Goal: Information Seeking & Learning: Find specific fact

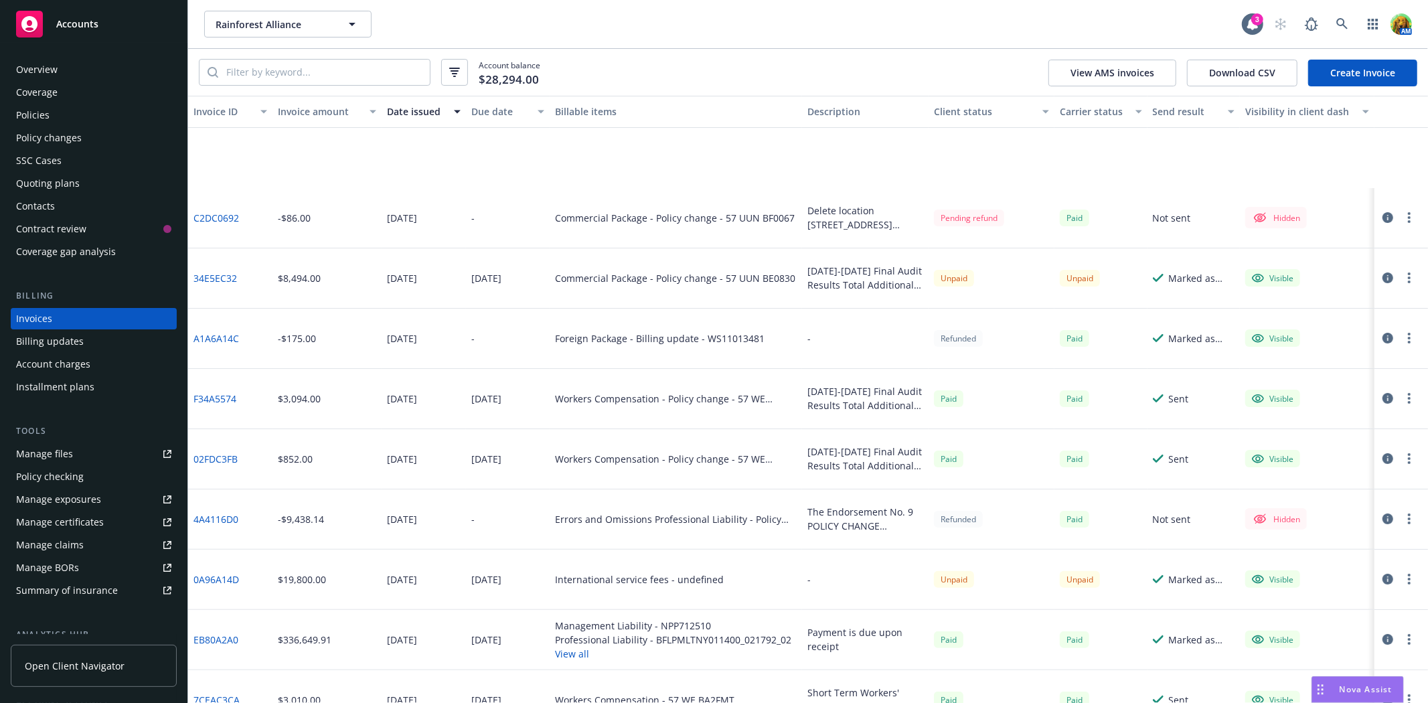
scroll to position [149, 0]
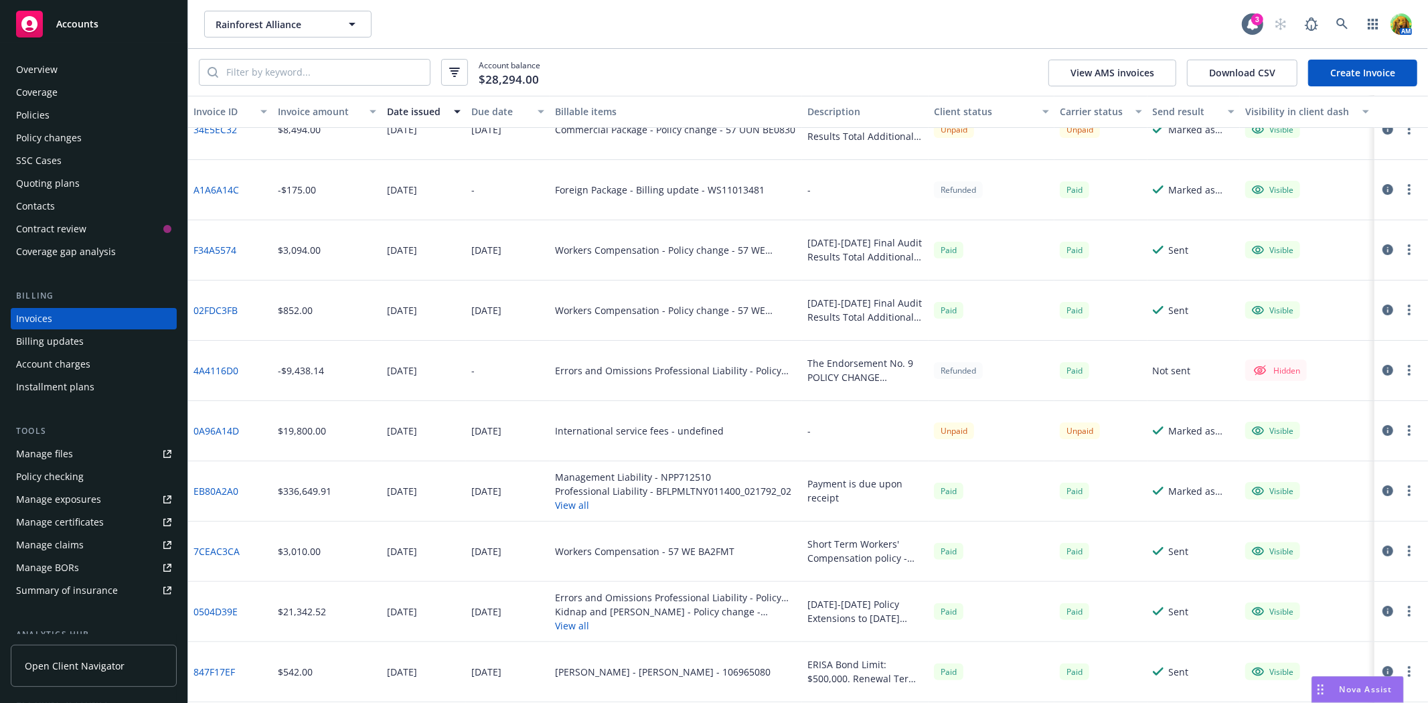
click at [72, 453] on link "Manage files" at bounding box center [94, 453] width 166 height 21
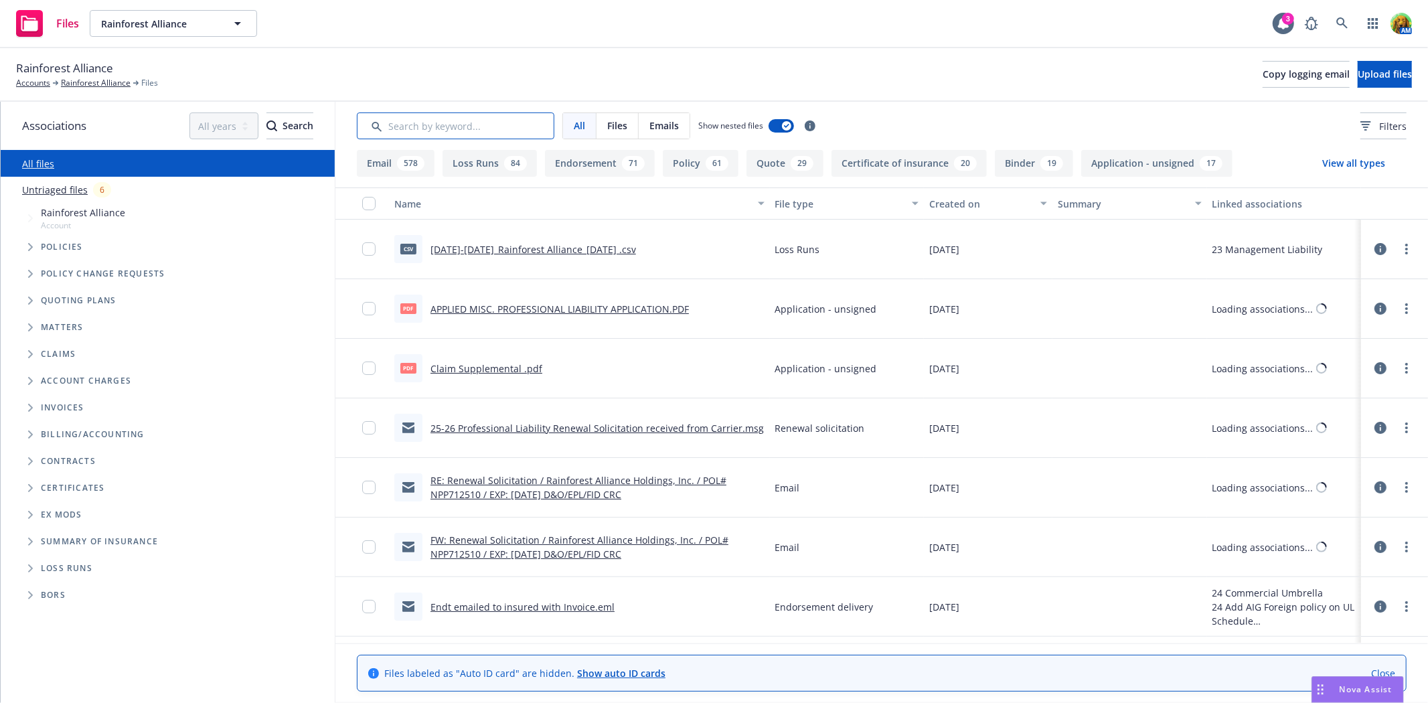
click at [489, 131] on input "Search by keyword..." at bounding box center [456, 126] width 198 height 27
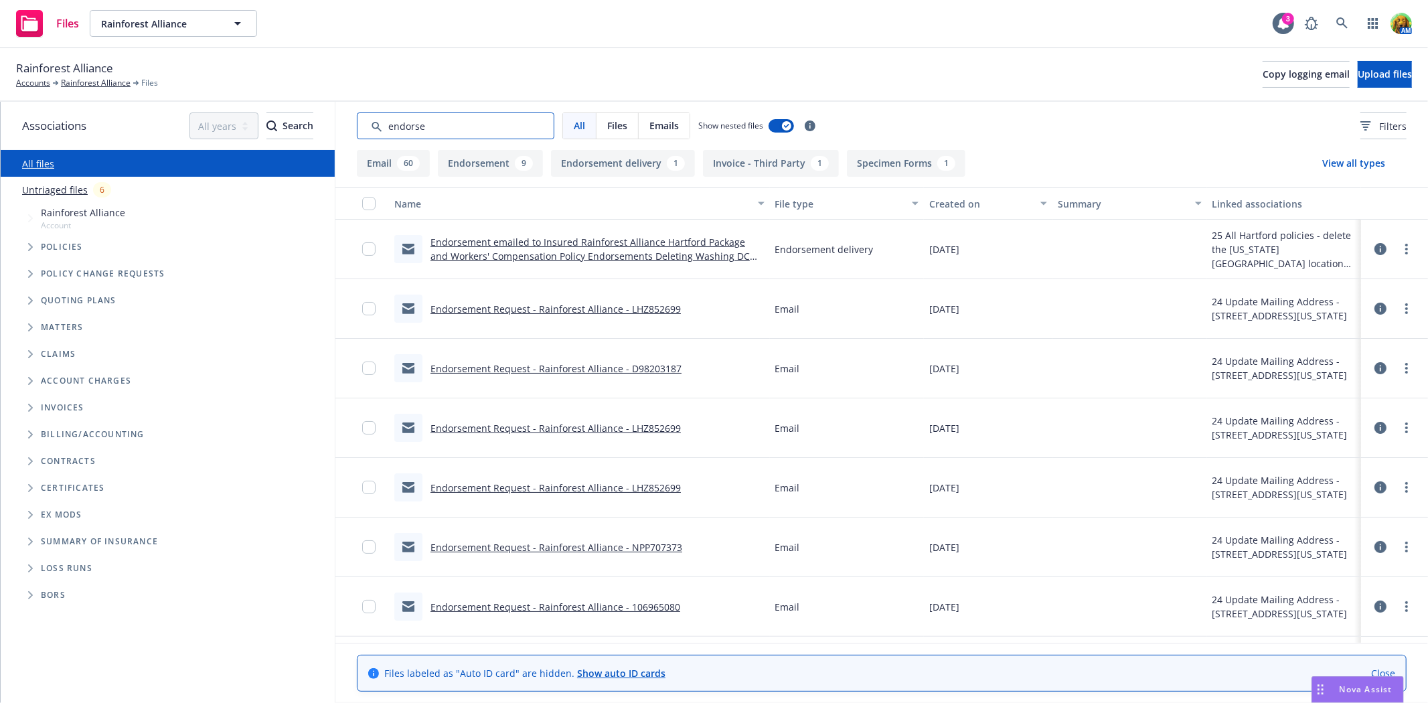
type input "endorse"
click at [509, 308] on link "Endorsement Request - Rainforest Alliance - LHZ852699" at bounding box center [556, 309] width 250 height 13
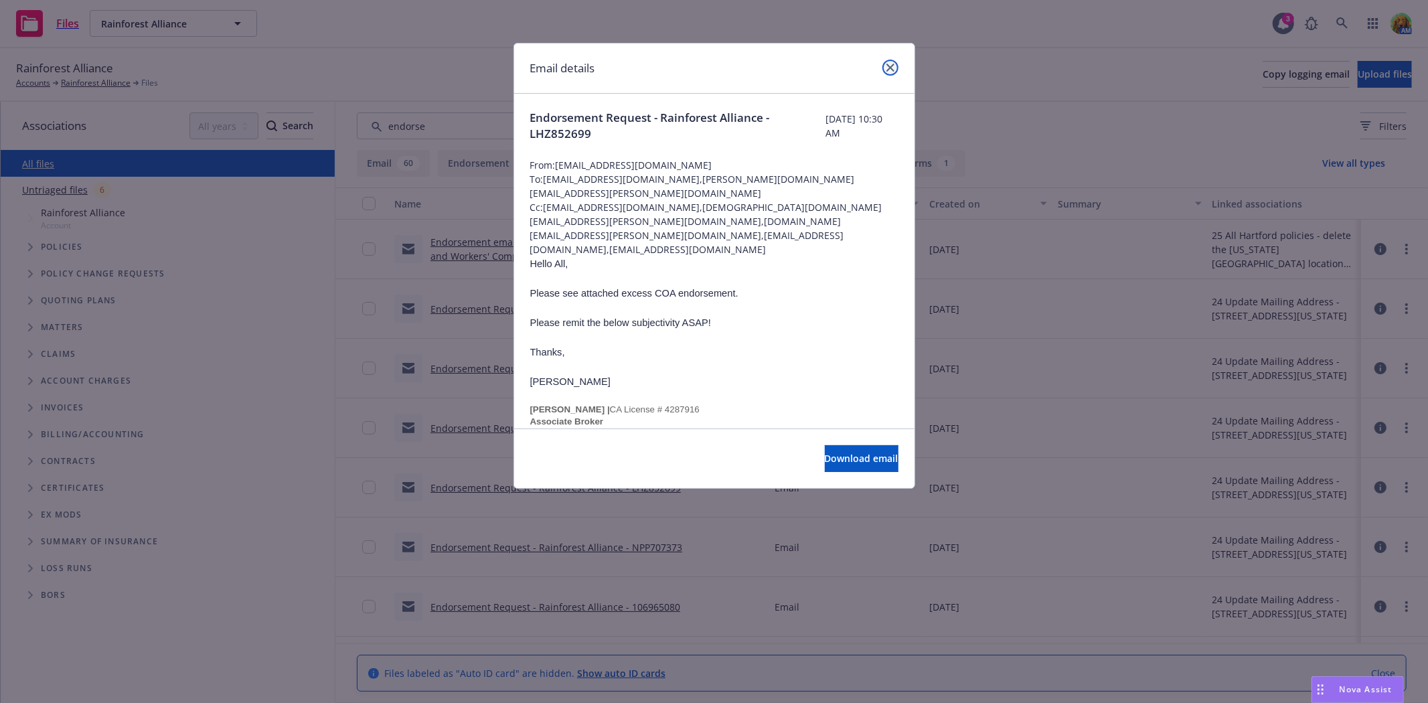
click at [889, 67] on icon "close" at bounding box center [891, 68] width 8 height 8
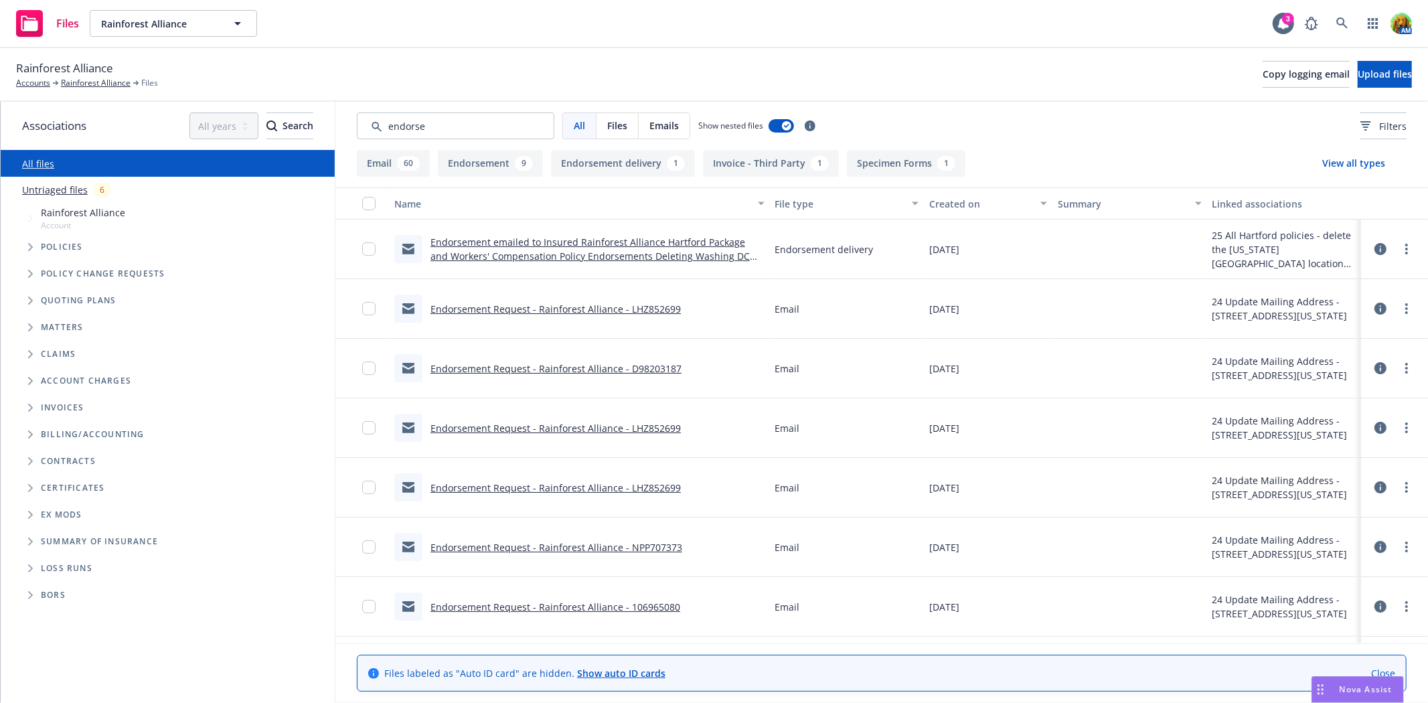
click at [494, 239] on link "Endorsement emailed to Insured Rainforest Alliance Hartford Package and Workers…" at bounding box center [590, 256] width 319 height 41
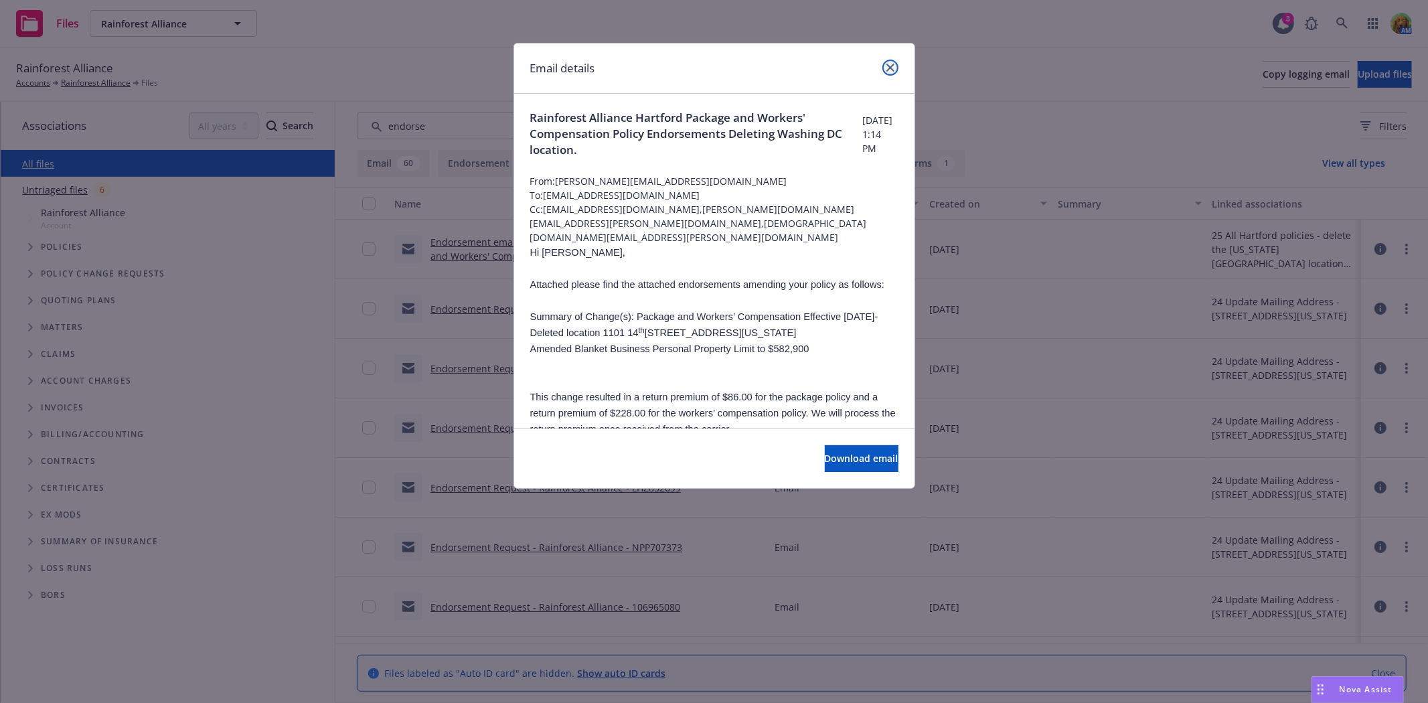
click at [893, 71] on icon "close" at bounding box center [891, 68] width 8 height 8
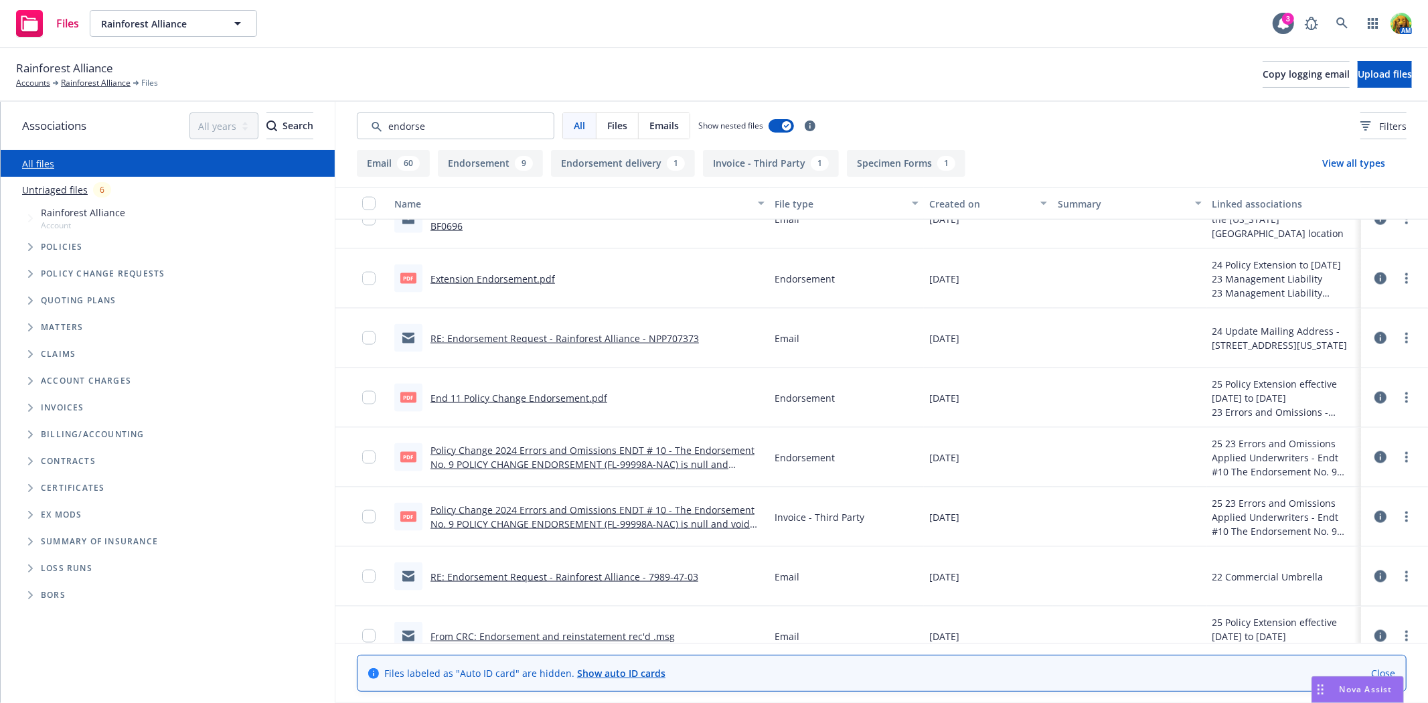
scroll to position [1934, 0]
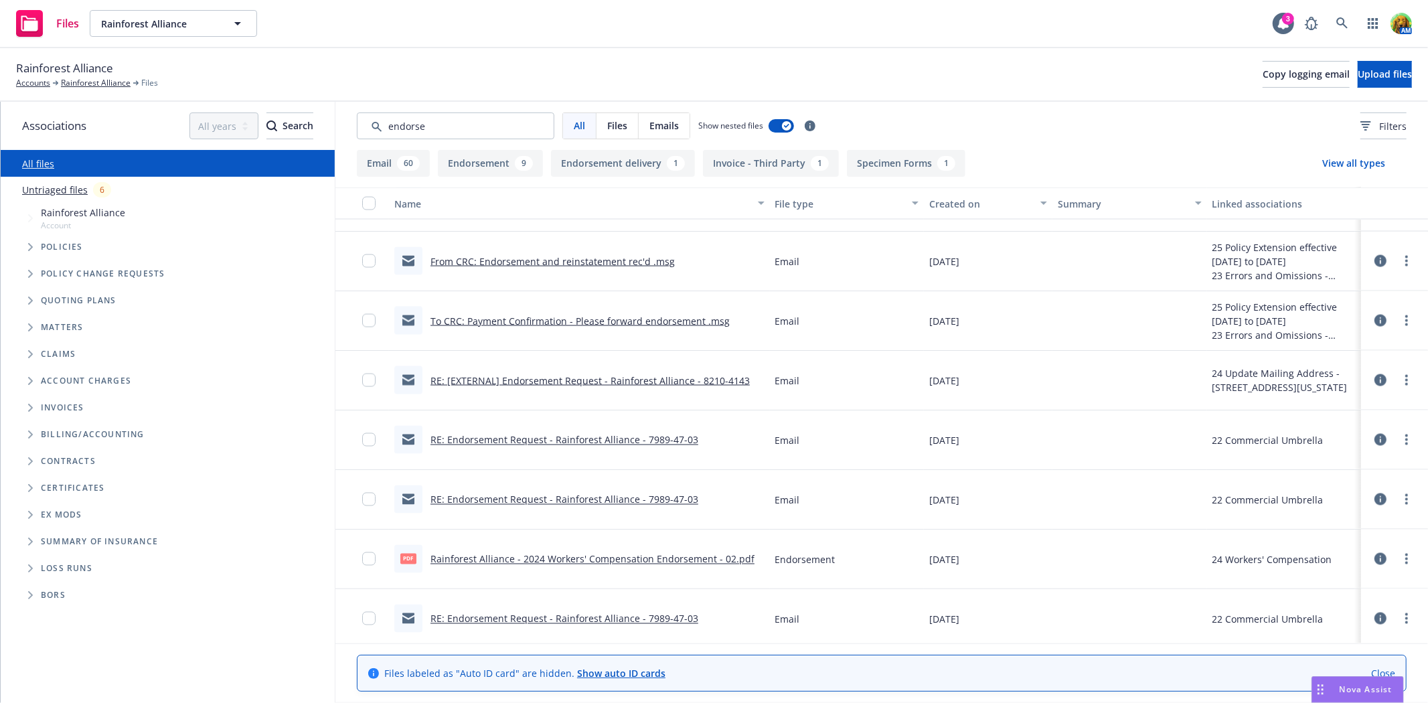
click at [576, 498] on link "RE: Endorsement Request - Rainforest Alliance - 7989-47-03" at bounding box center [565, 500] width 268 height 13
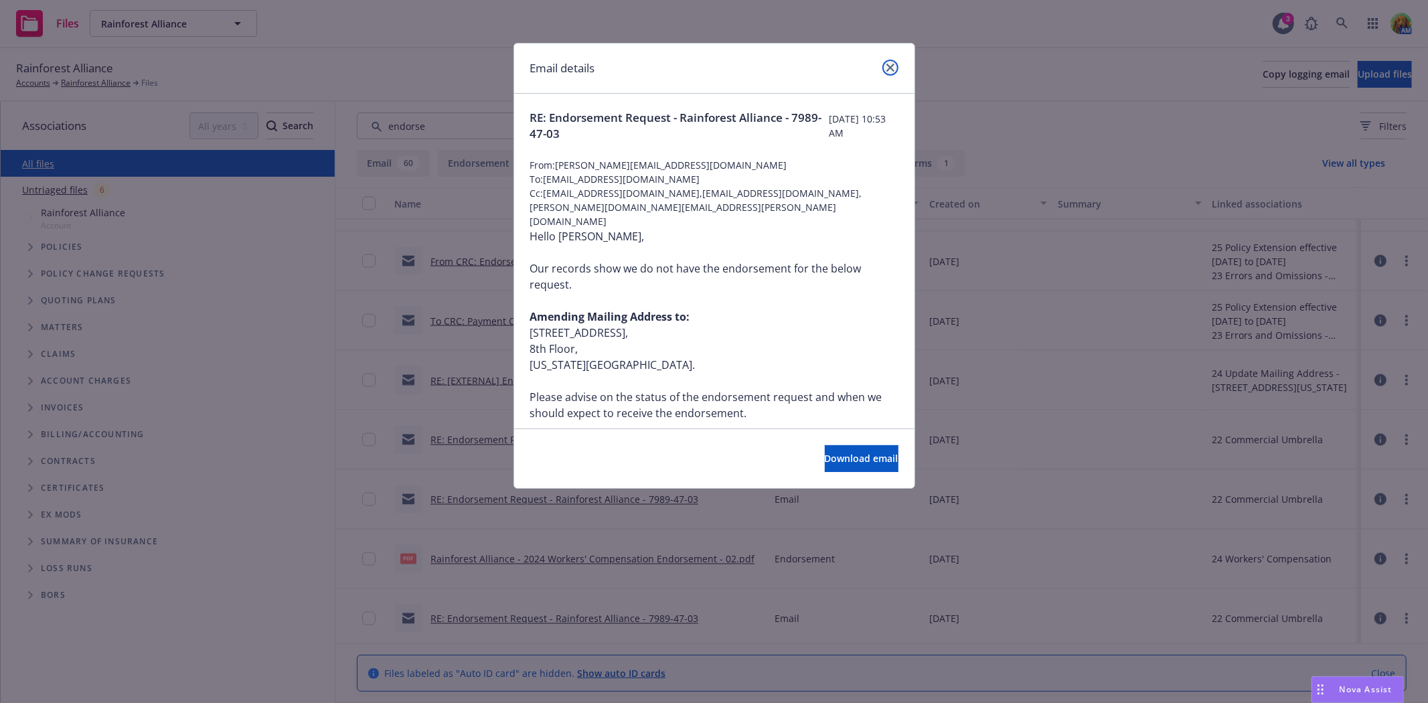
click at [889, 70] on icon "close" at bounding box center [891, 68] width 8 height 8
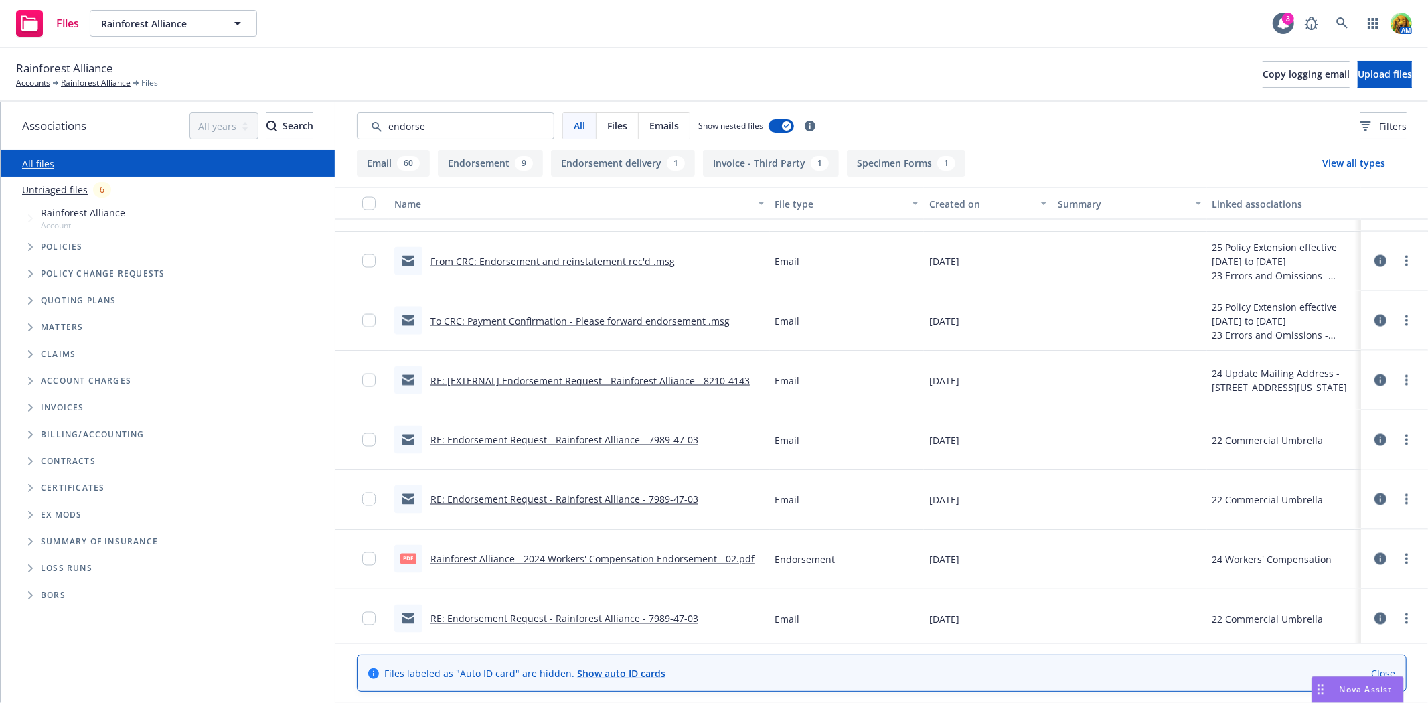
click at [643, 619] on link "RE: Endorsement Request - Rainforest Alliance - 7989-47-03" at bounding box center [565, 619] width 268 height 13
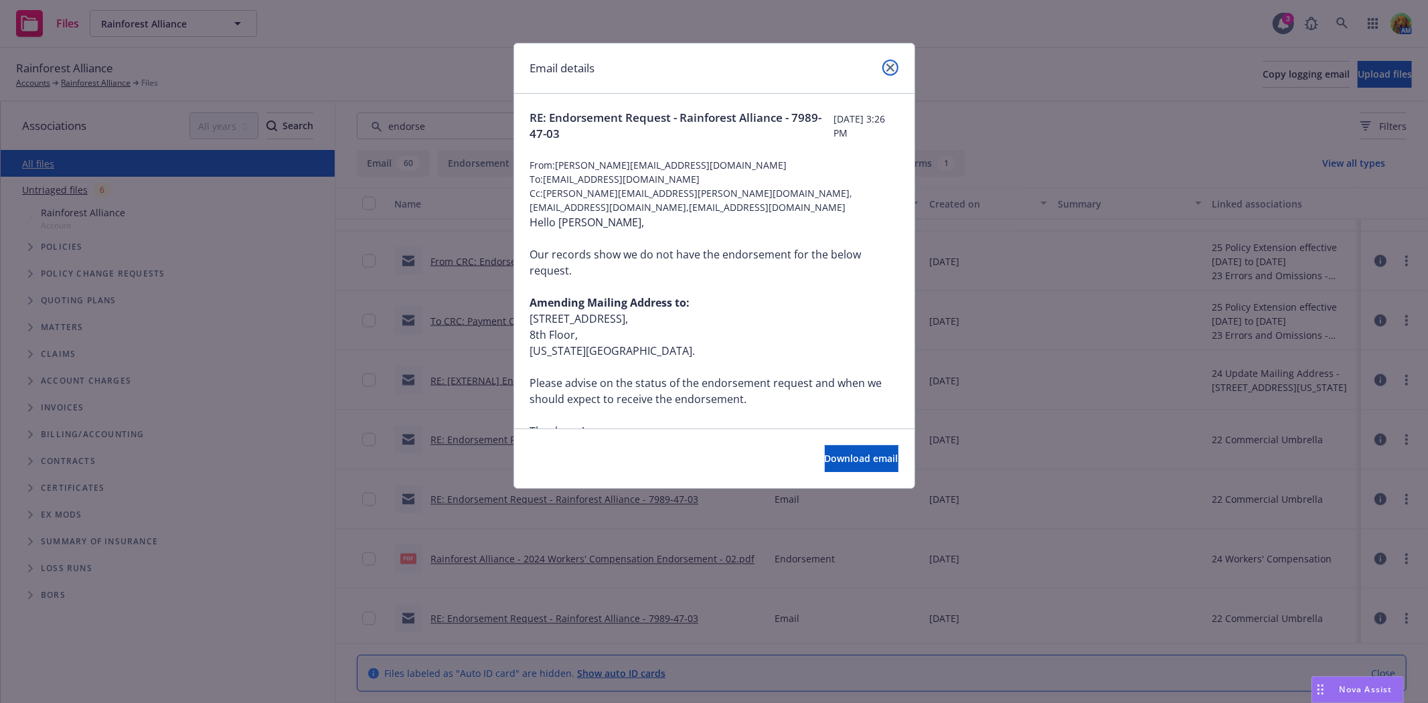
click at [892, 69] on icon "close" at bounding box center [891, 68] width 8 height 8
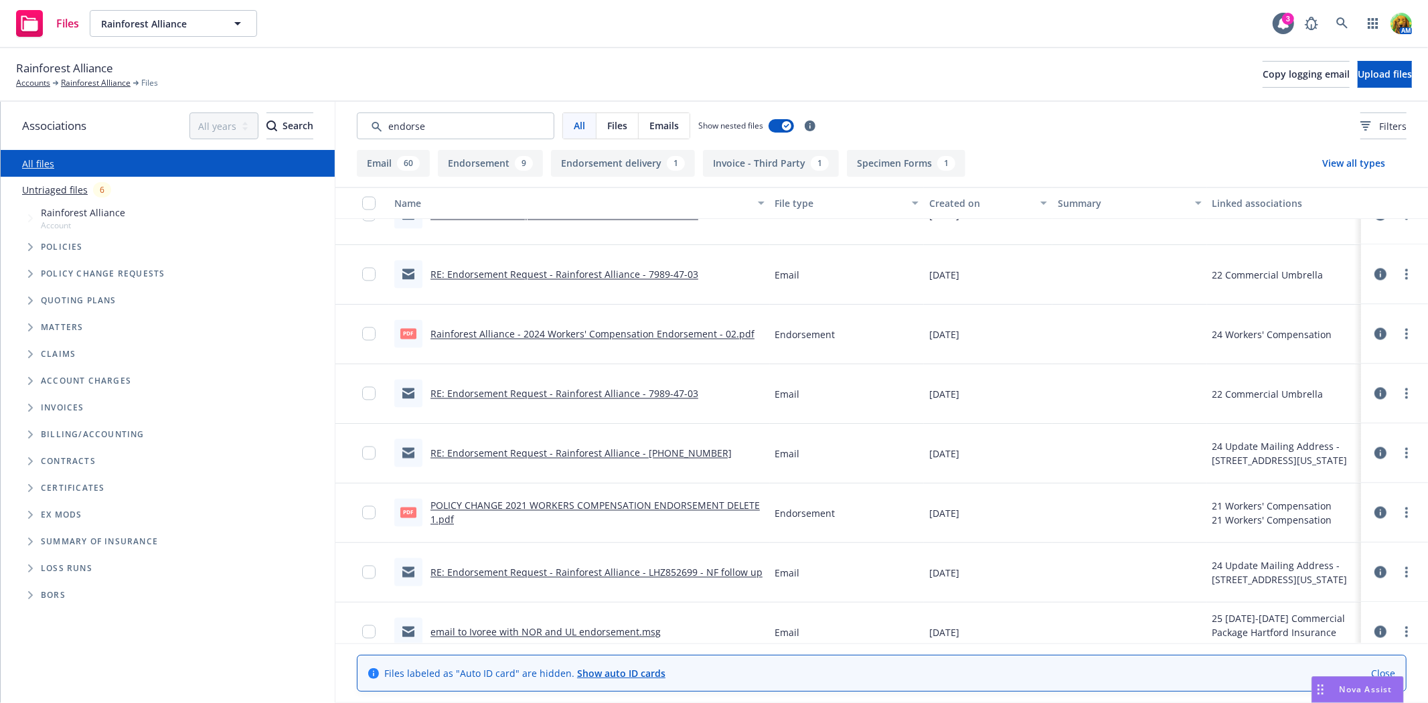
scroll to position [2158, 0]
click at [629, 574] on link "RE: Endorsement Request - Rainforest Alliance - LHZ852699 - NF follow up" at bounding box center [597, 571] width 332 height 13
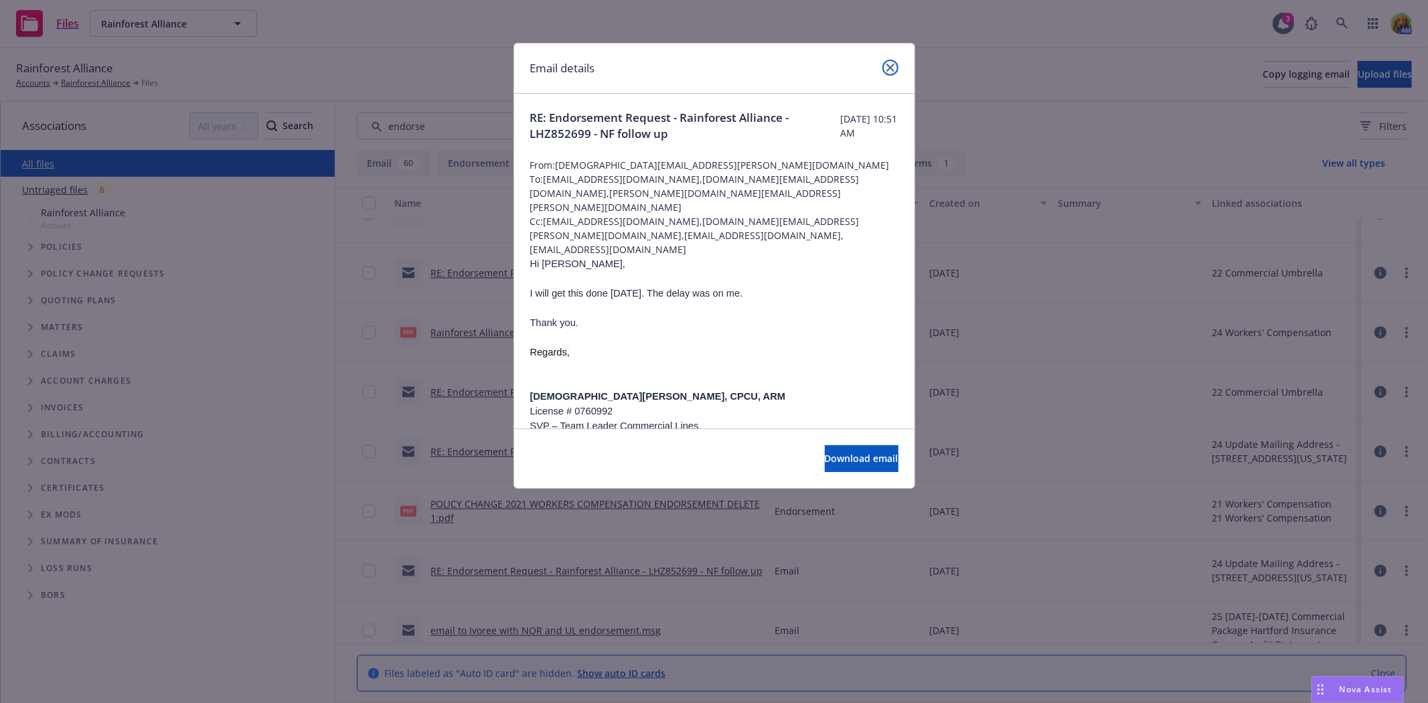
click at [894, 64] on link "close" at bounding box center [891, 68] width 16 height 16
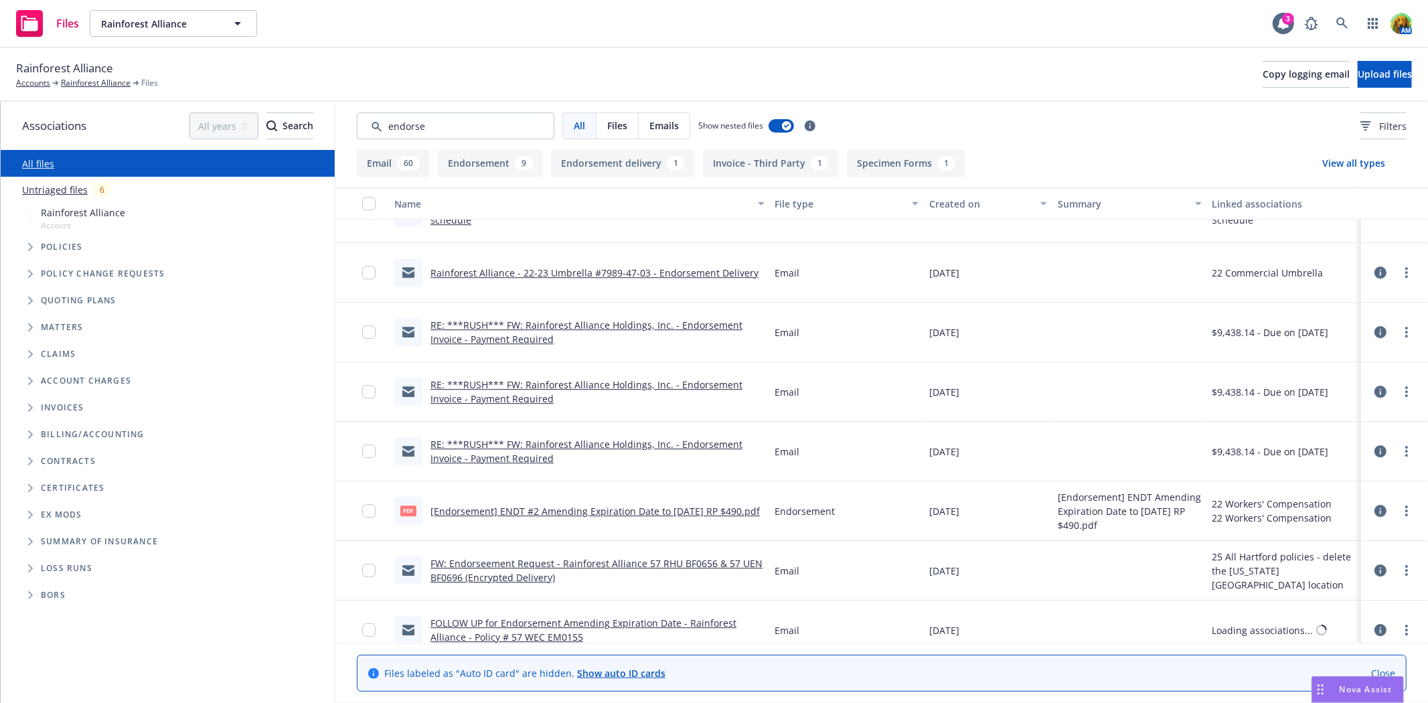
scroll to position [3423, 0]
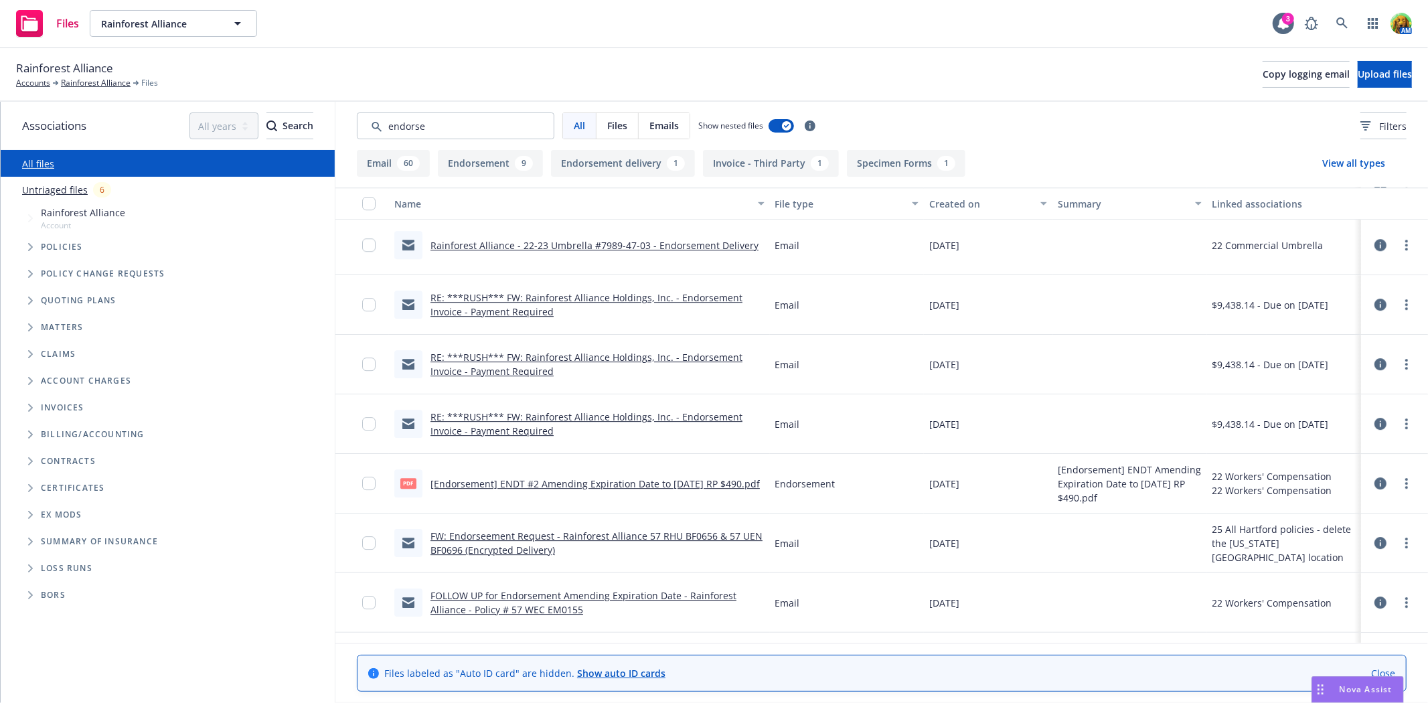
click at [513, 371] on link "RE: ***RUSH*** FW: Rainforest Alliance Holdings, Inc. - Endorsement Invoice - P…" at bounding box center [587, 364] width 312 height 27
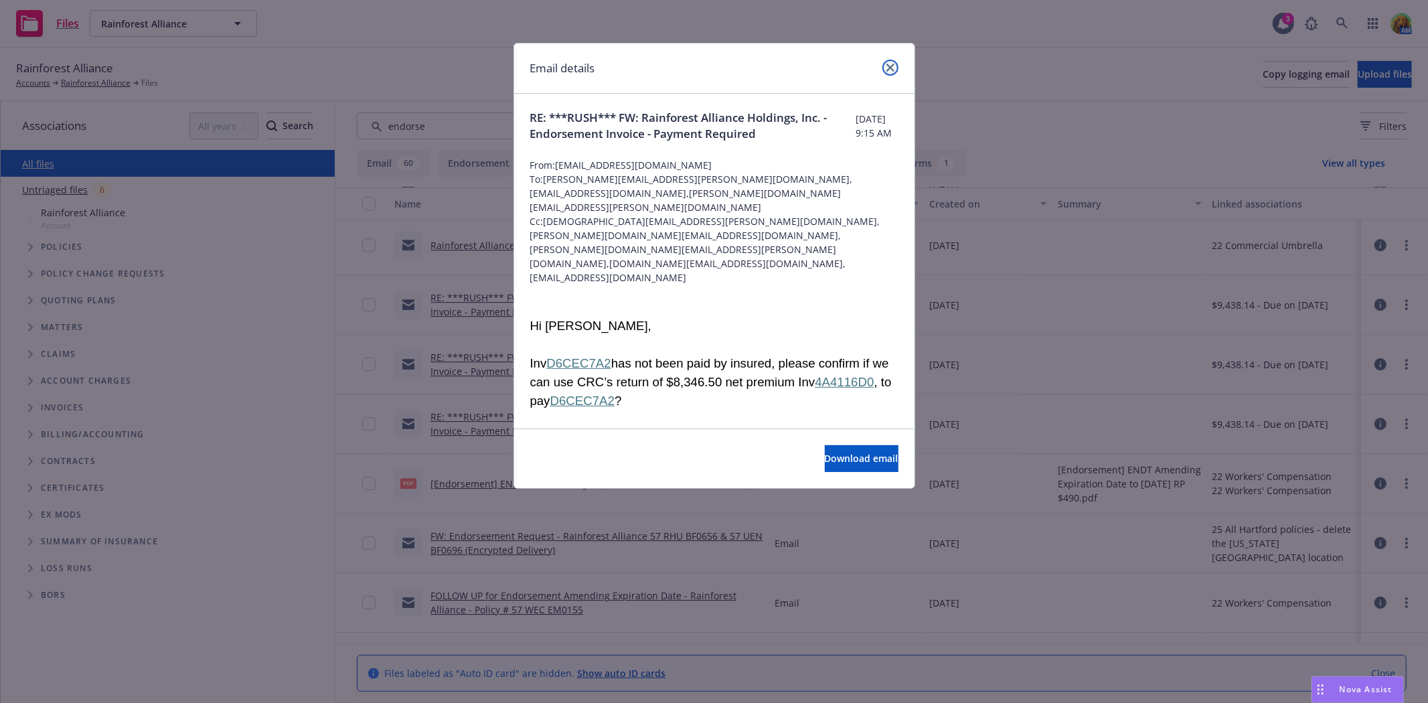
click at [893, 66] on icon "close" at bounding box center [891, 68] width 8 height 8
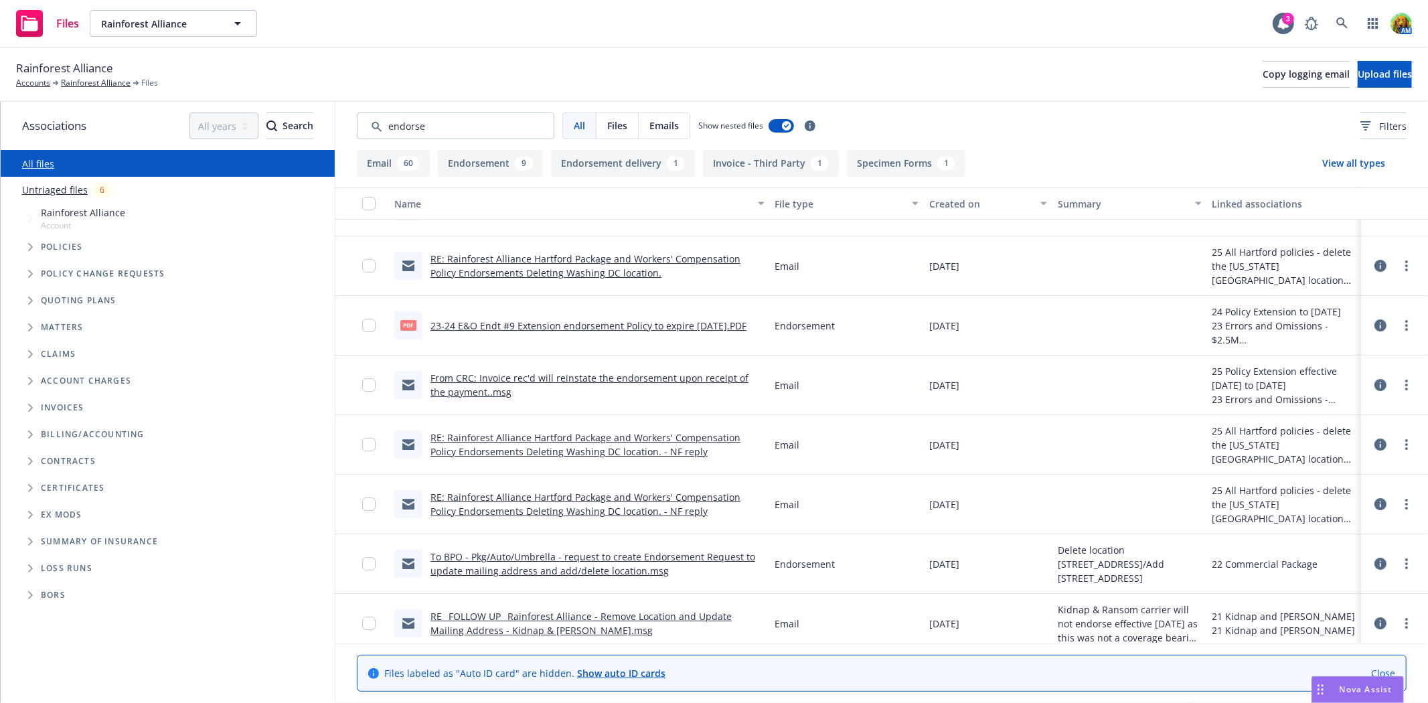
scroll to position [3826, 0]
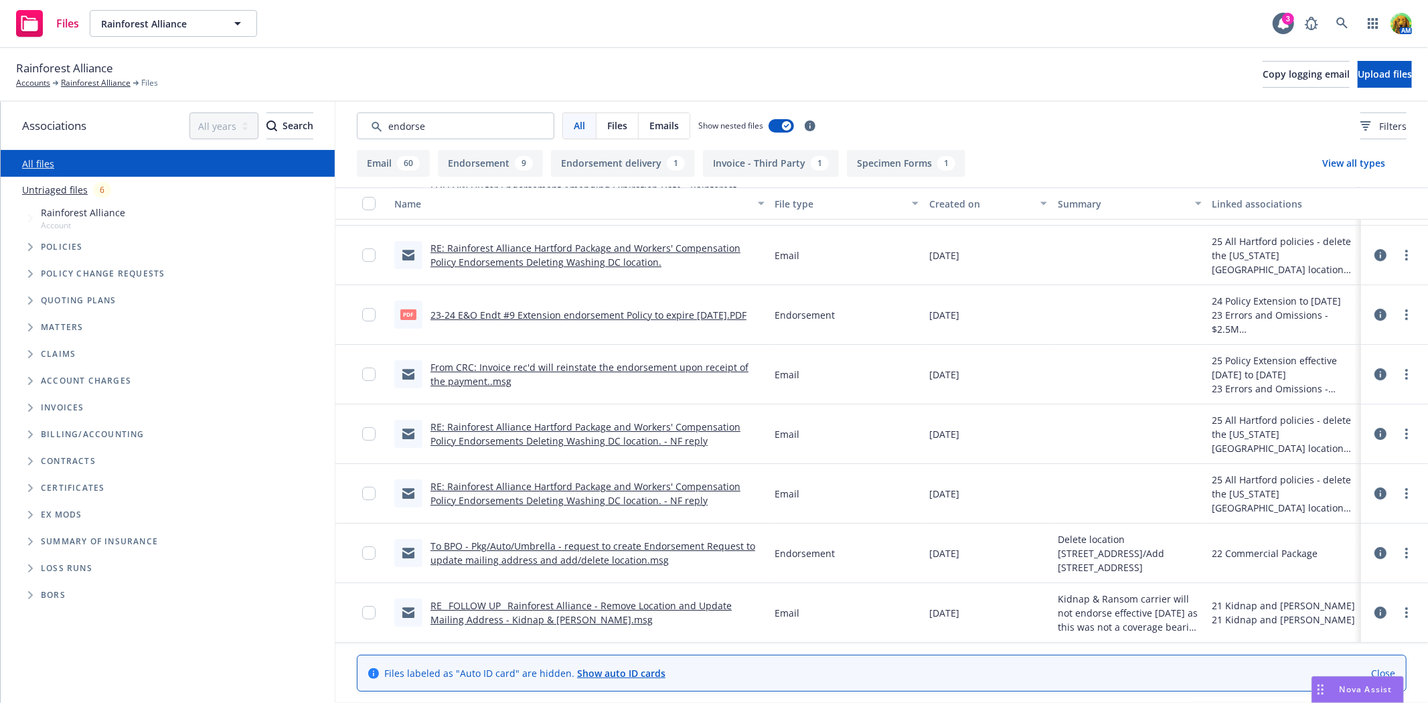
click at [583, 166] on button "Endorsement delivery 1" at bounding box center [623, 163] width 144 height 27
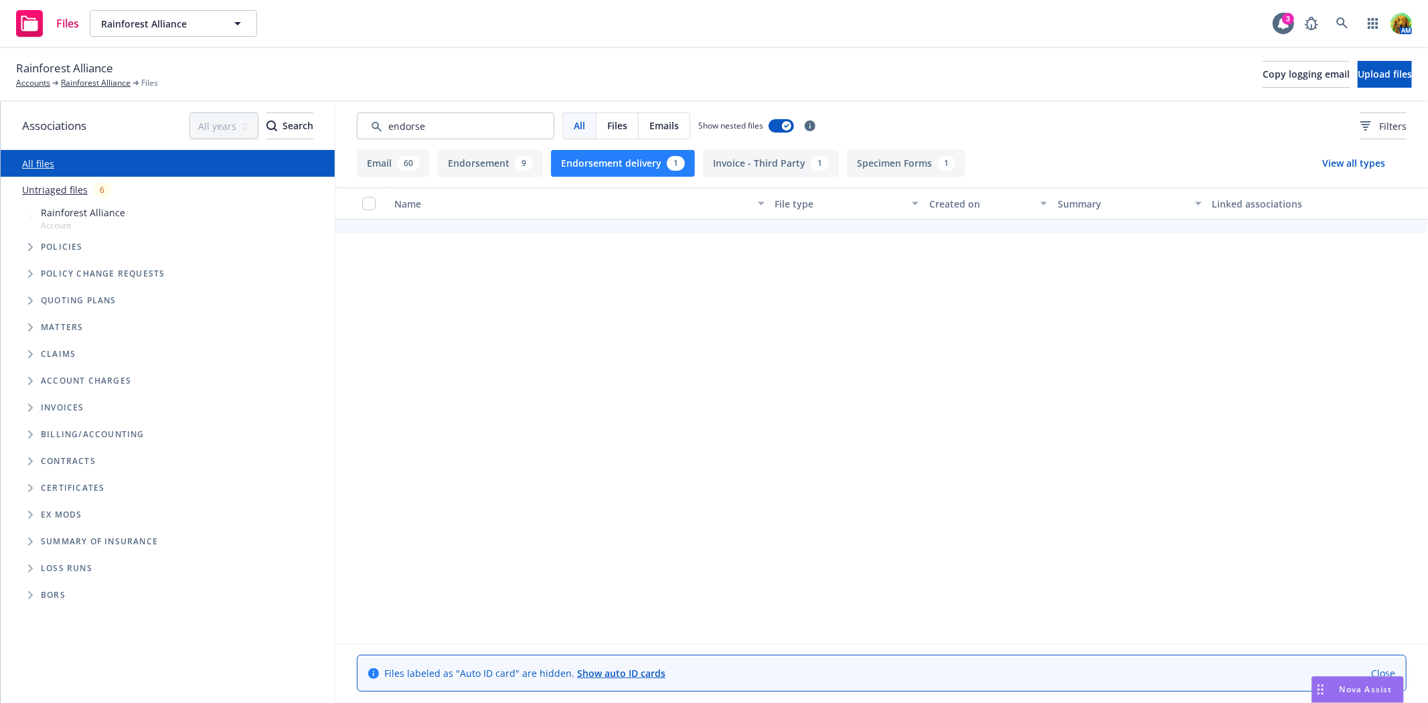
scroll to position [0, 0]
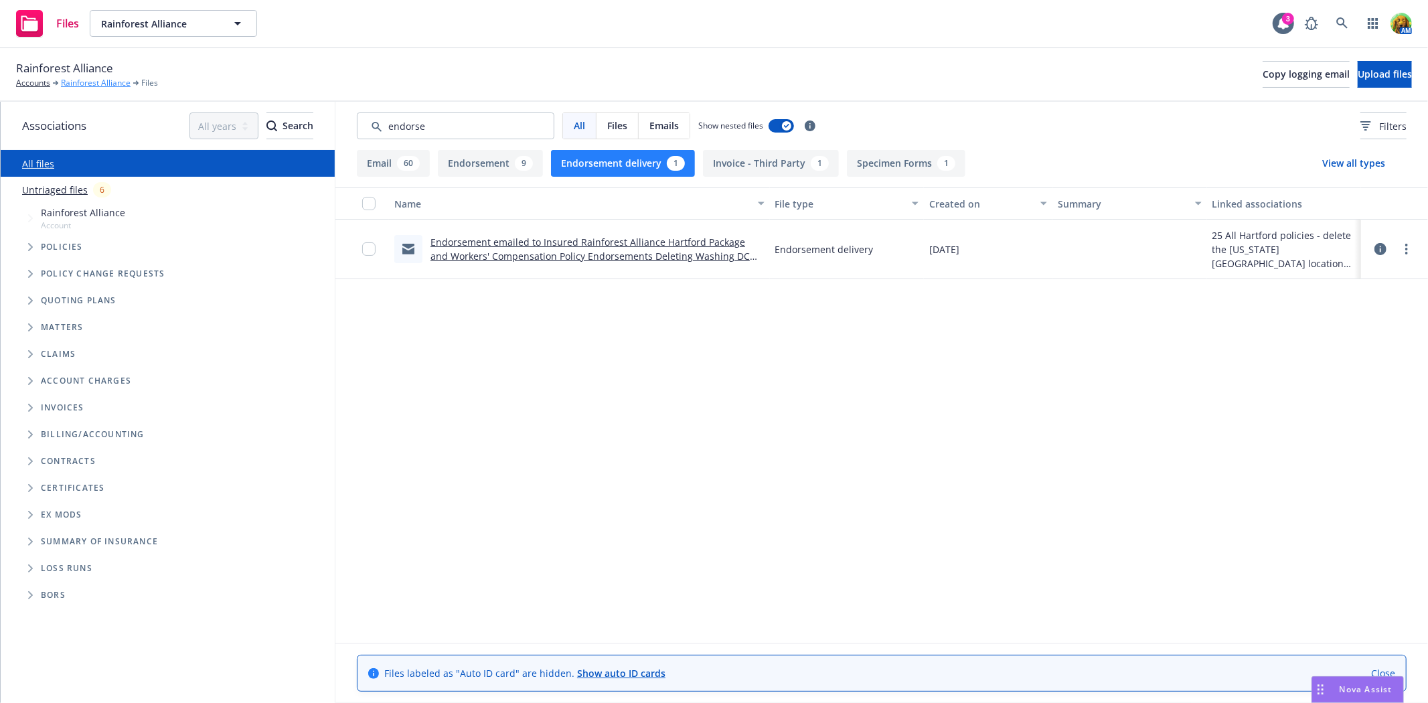
click at [71, 83] on link "Rainforest Alliance" at bounding box center [96, 83] width 70 height 12
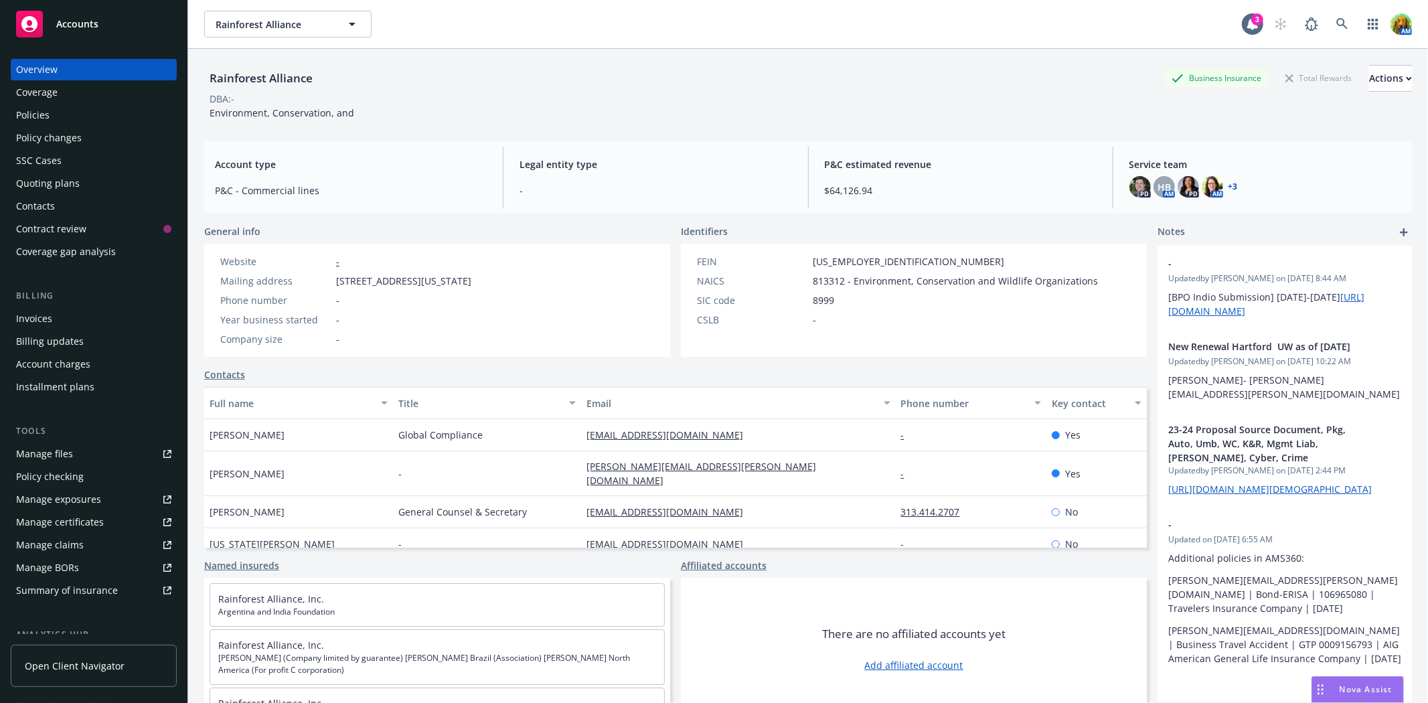
click at [48, 455] on div "Manage files" at bounding box center [44, 453] width 57 height 21
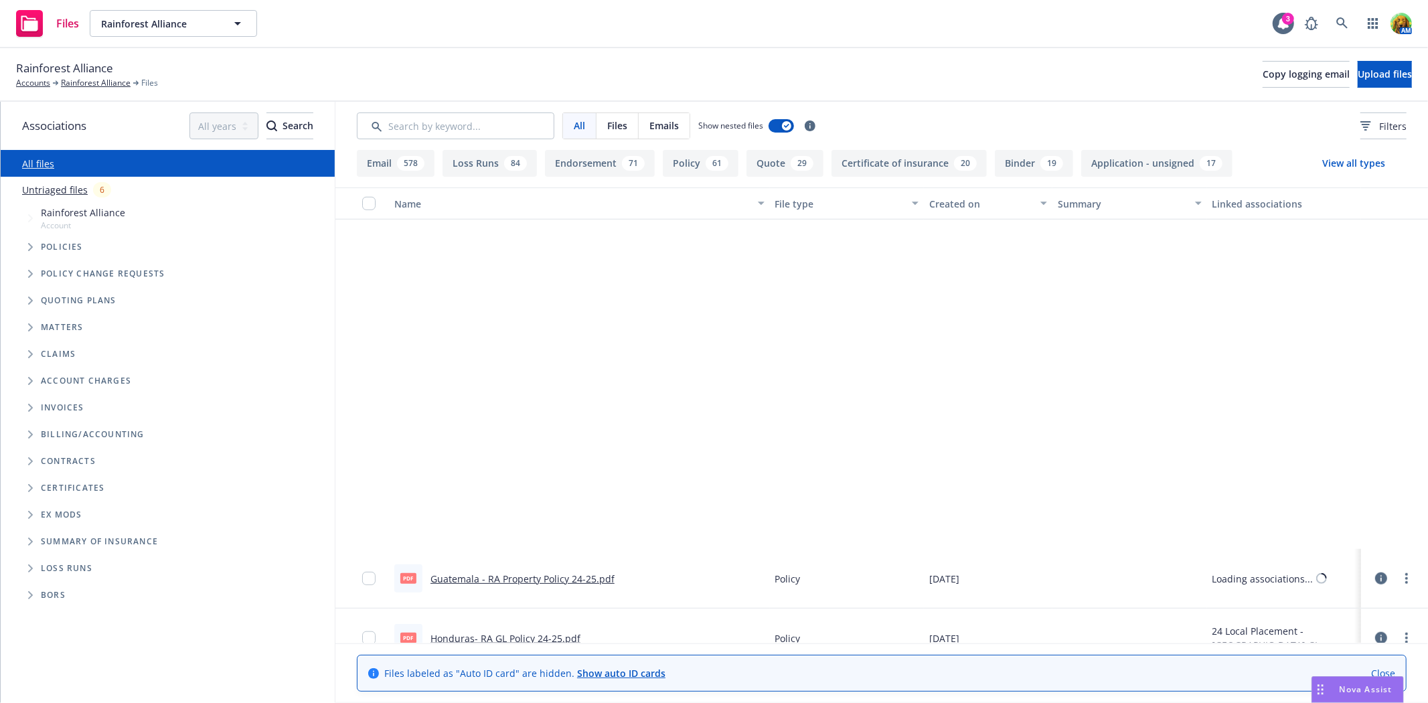
scroll to position [1414, 0]
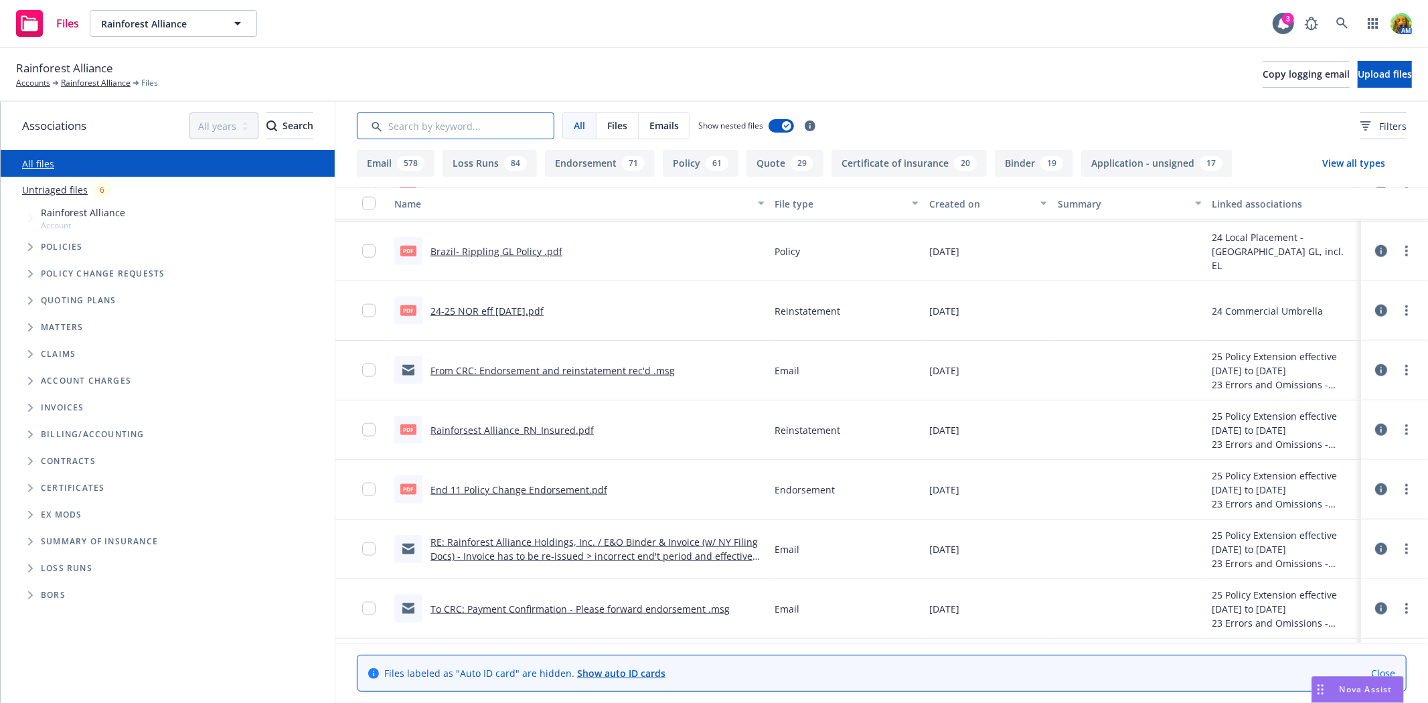
click at [472, 124] on input "Search by keyword..." at bounding box center [456, 126] width 198 height 27
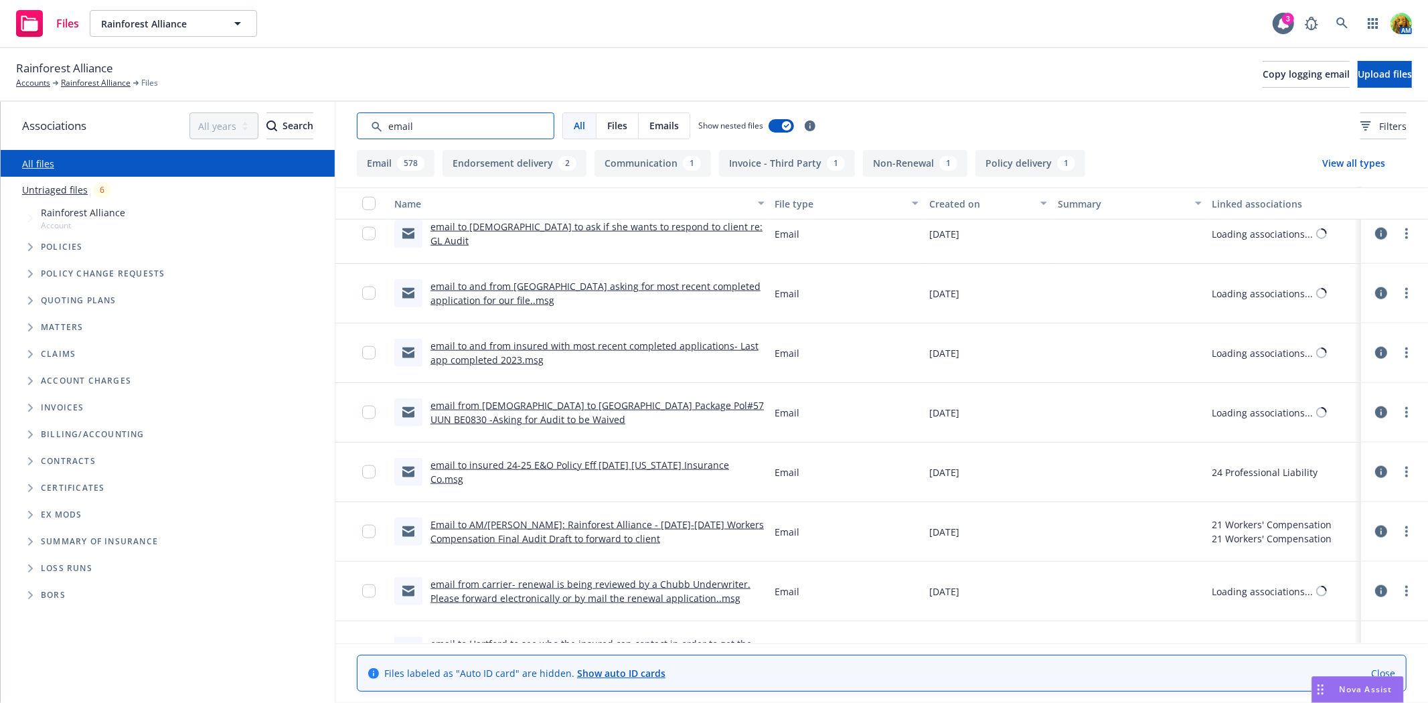
scroll to position [1432, 0]
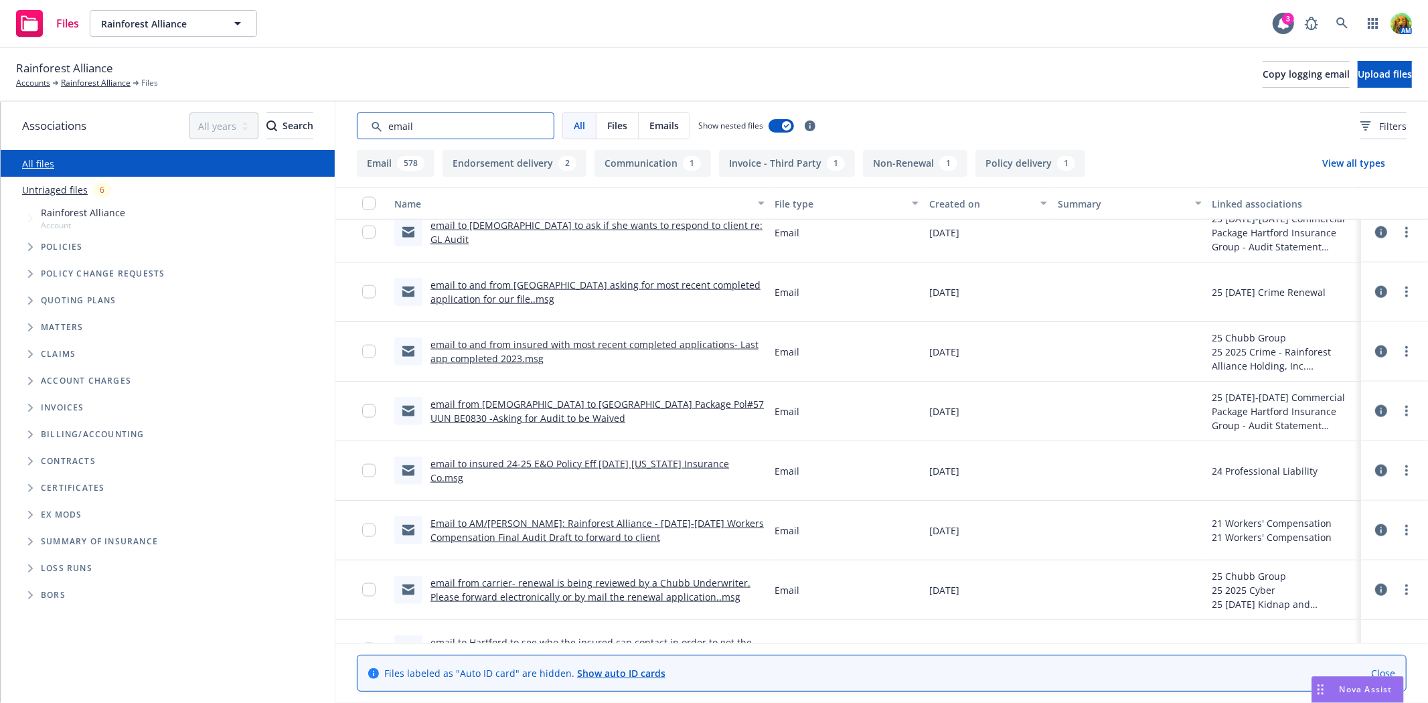
type input "email"
click at [589, 228] on link "email to Gay to ask if she wants to respond to client re: GL Audit" at bounding box center [597, 232] width 332 height 27
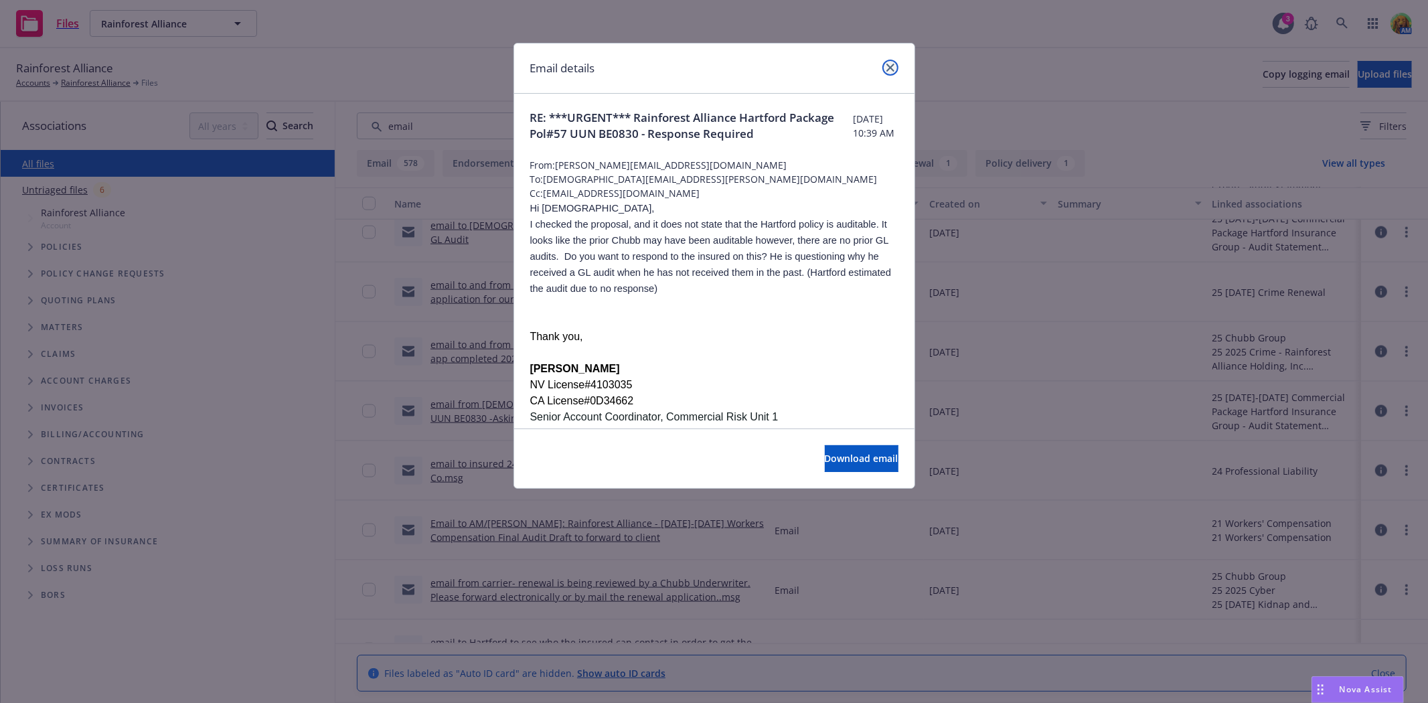
click at [889, 70] on icon "close" at bounding box center [891, 68] width 8 height 8
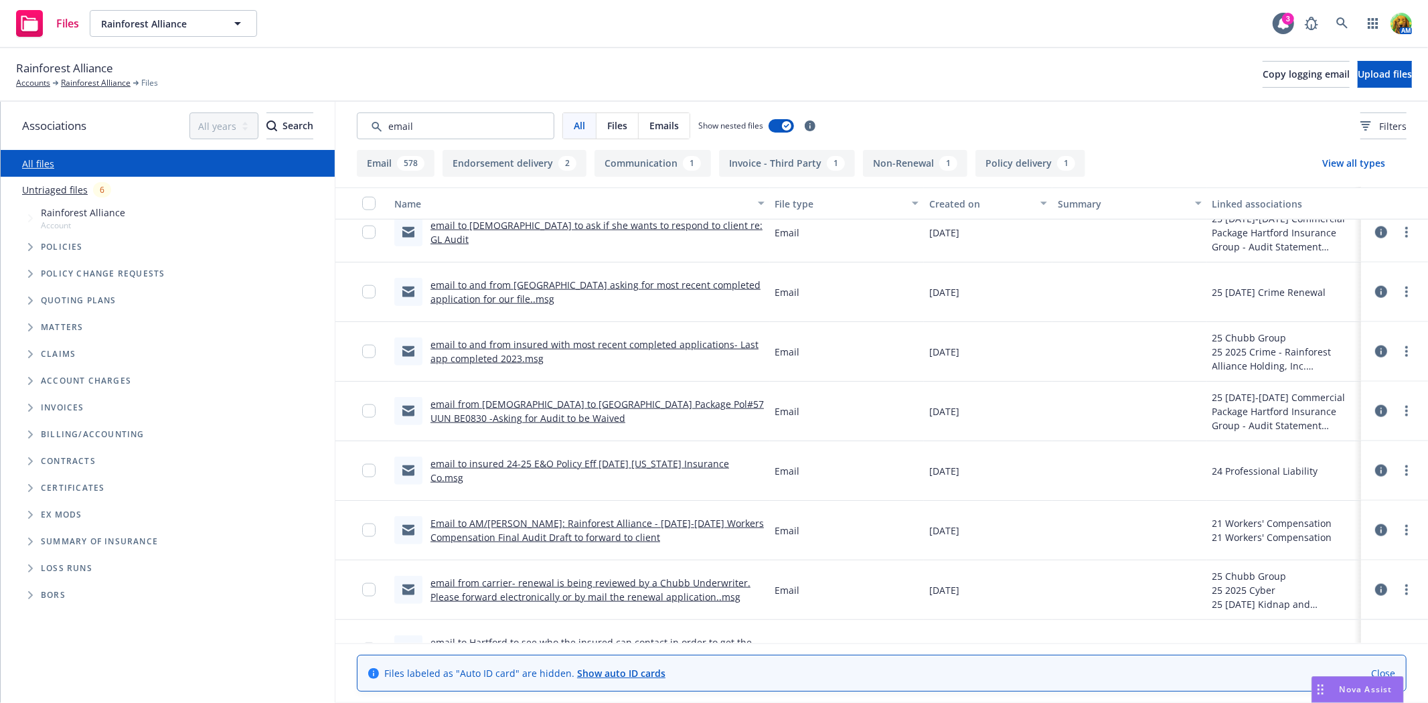
click at [492, 466] on link "email to insured 24-25 E&O Policy Eff 11/01/2024 Texas Insurance Co.msg" at bounding box center [580, 470] width 299 height 27
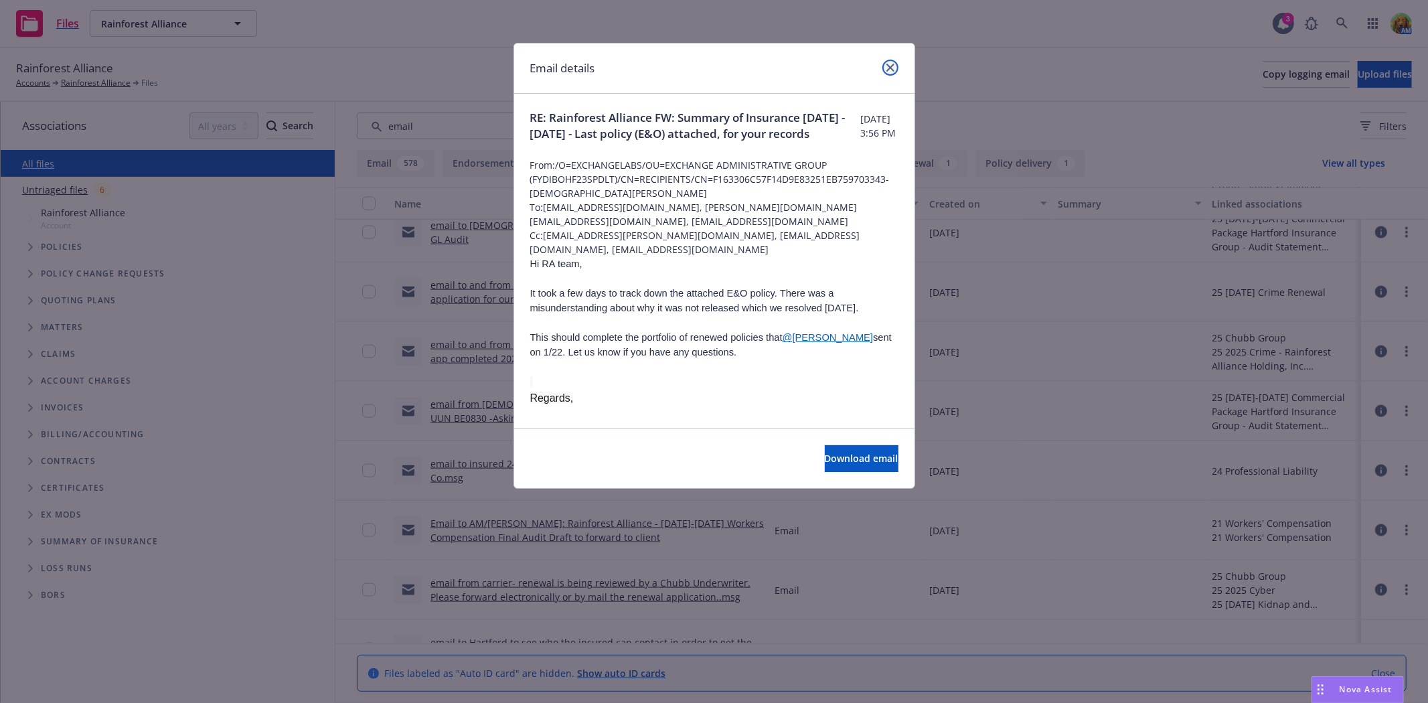
click at [885, 71] on link "close" at bounding box center [891, 68] width 16 height 16
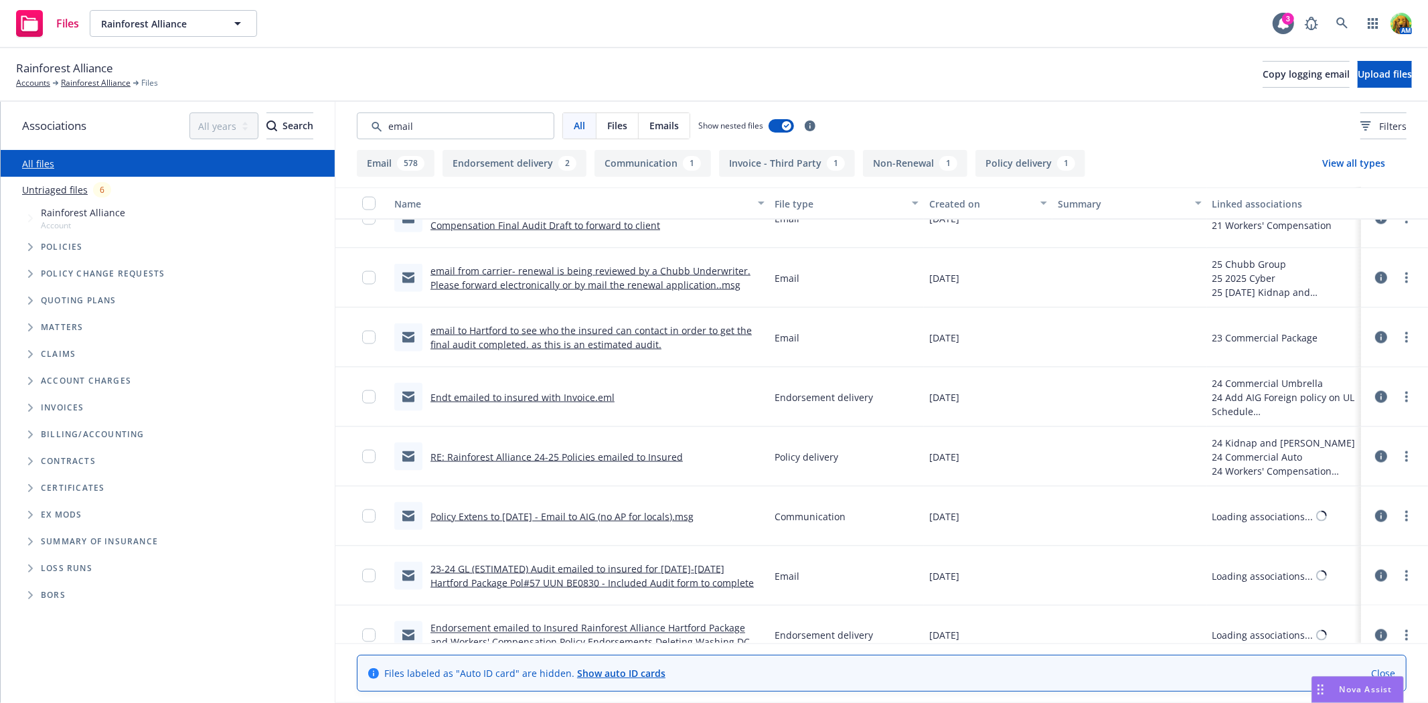
scroll to position [1953, 0]
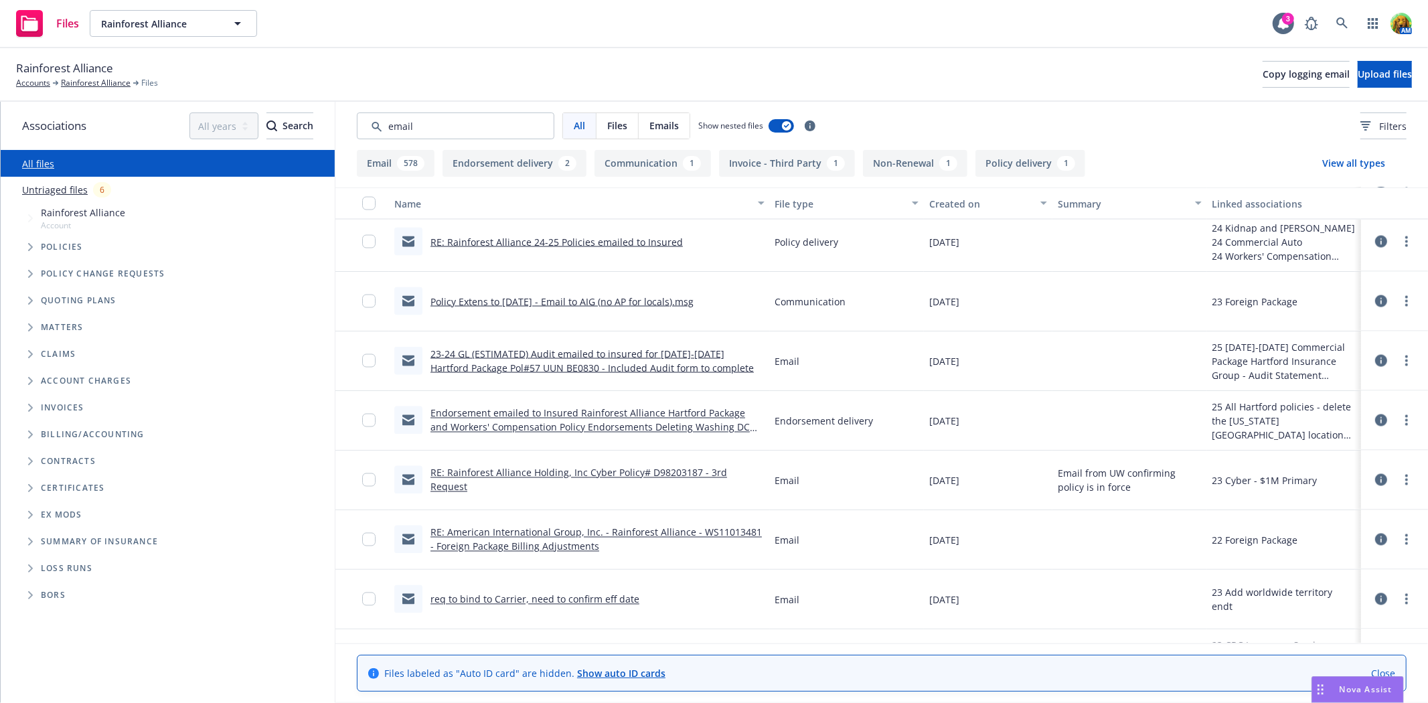
click at [625, 413] on link "Endorsement emailed to Insured Rainforest Alliance Hartford Package and Workers…" at bounding box center [590, 427] width 319 height 41
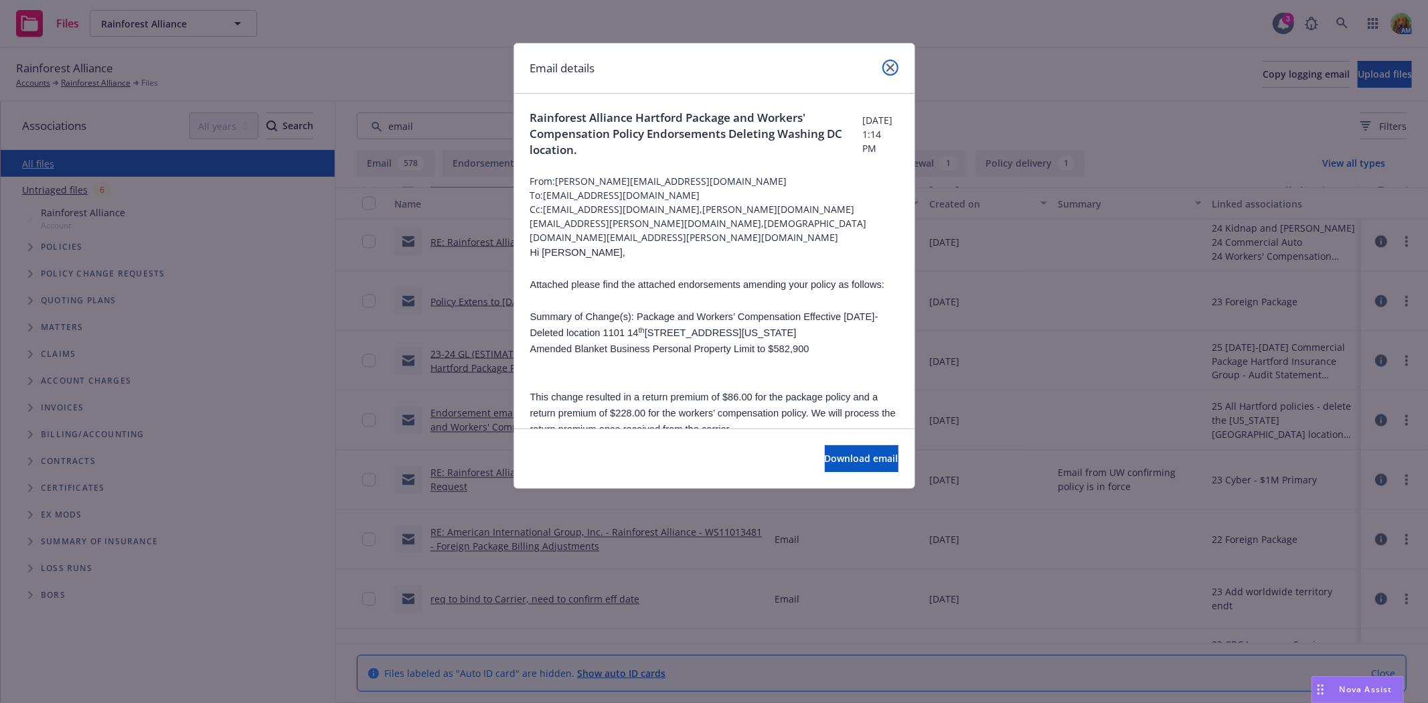
click at [887, 66] on icon "close" at bounding box center [891, 68] width 8 height 8
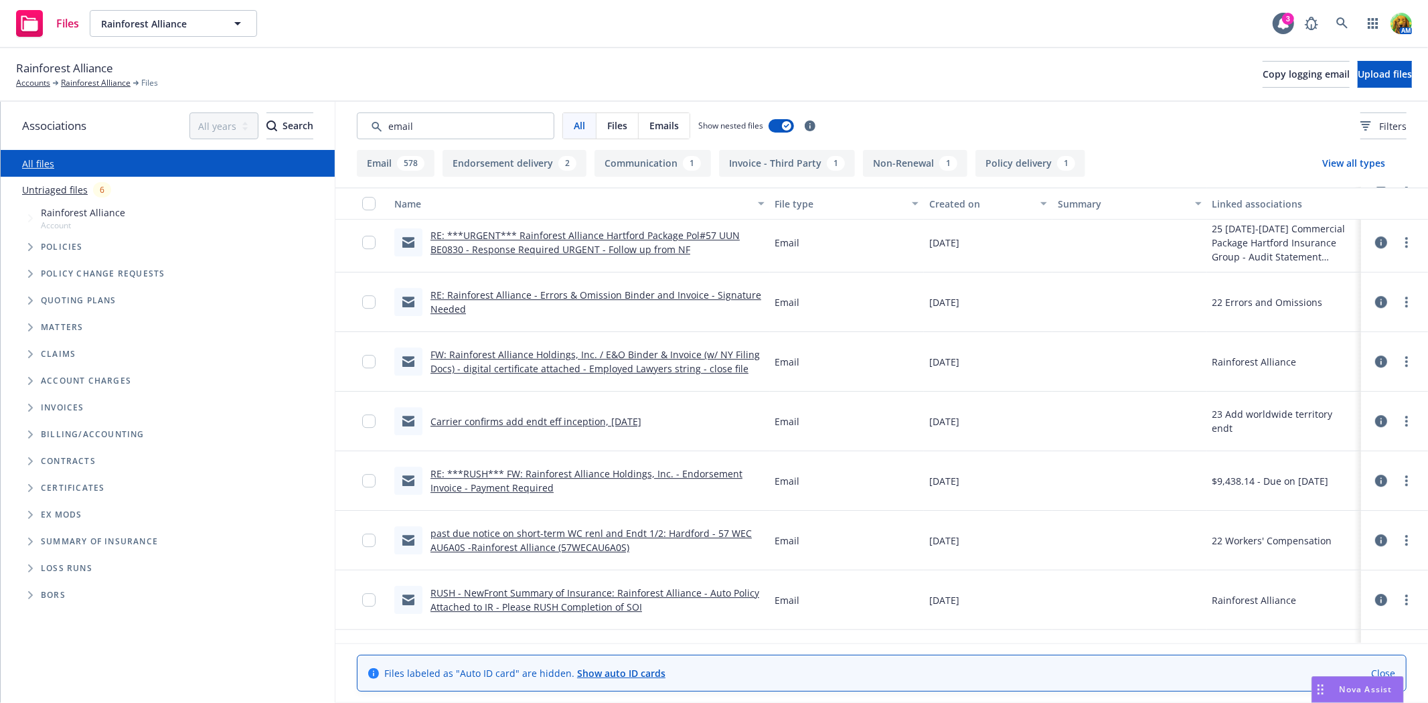
scroll to position [3441, 0]
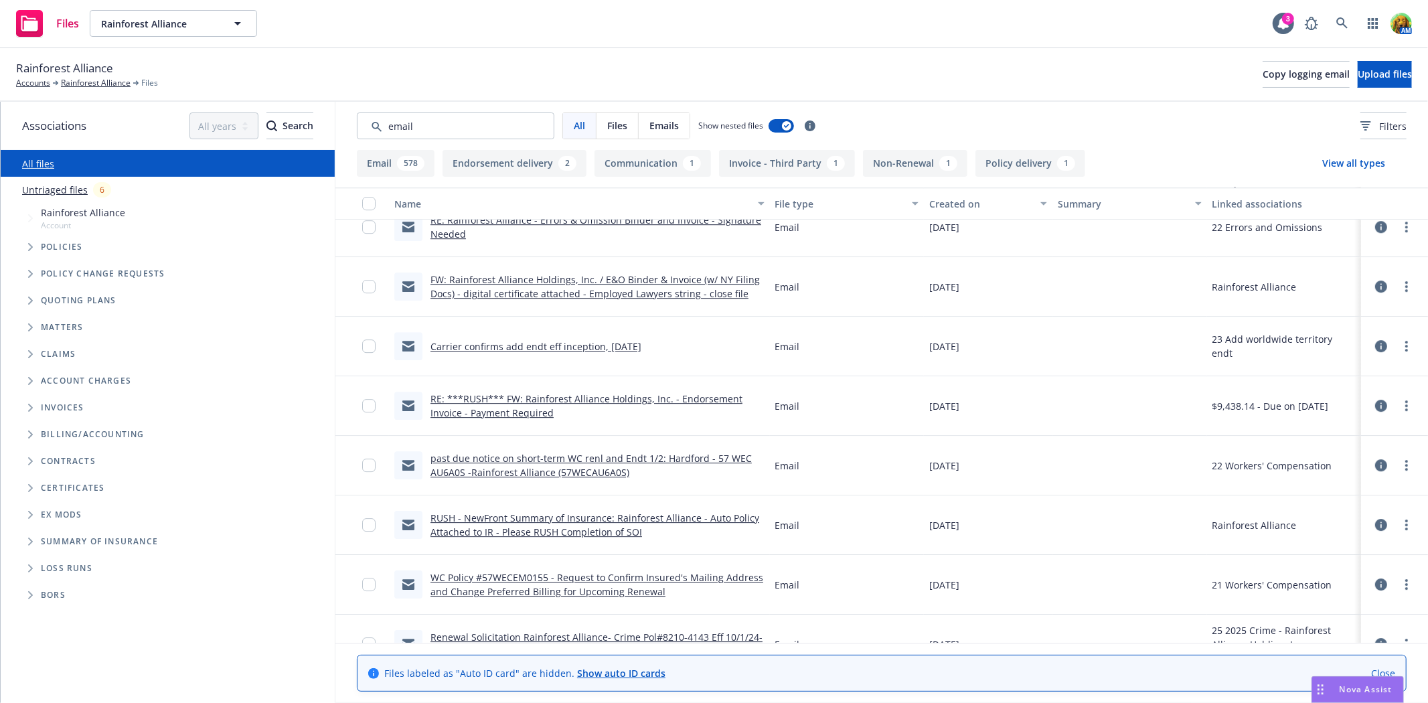
click at [604, 580] on link "WC Policy #57WECEM0155 - Request to Confirm Insured's Mailing Address and Chang…" at bounding box center [597, 584] width 333 height 27
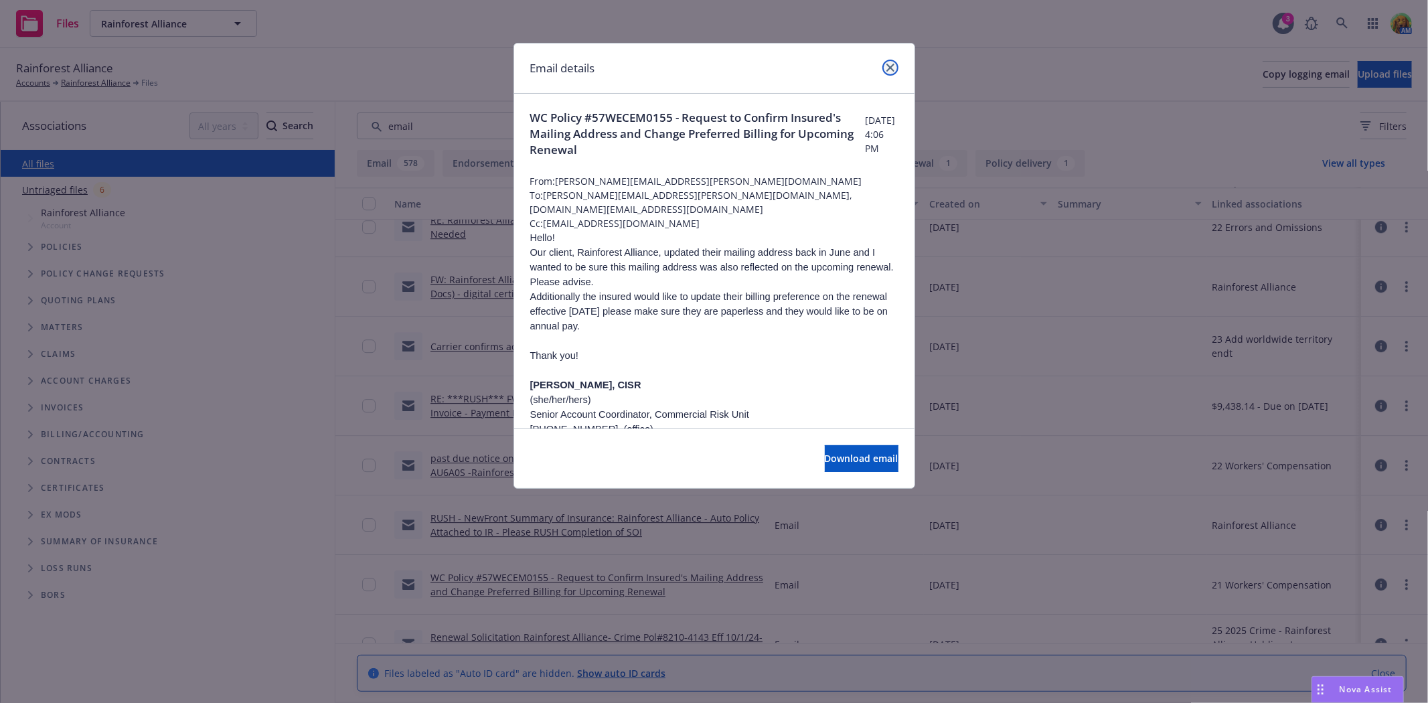
click at [893, 72] on link "close" at bounding box center [891, 68] width 16 height 16
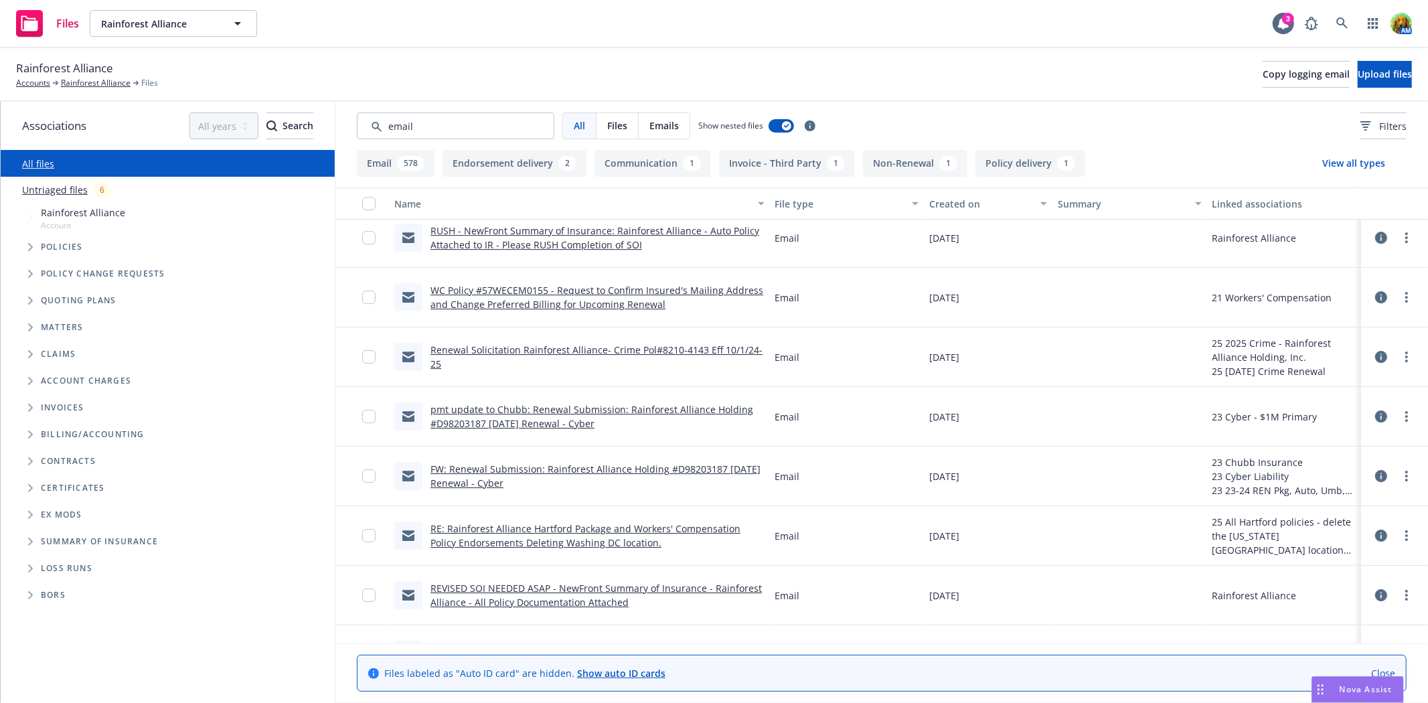
scroll to position [3739, 0]
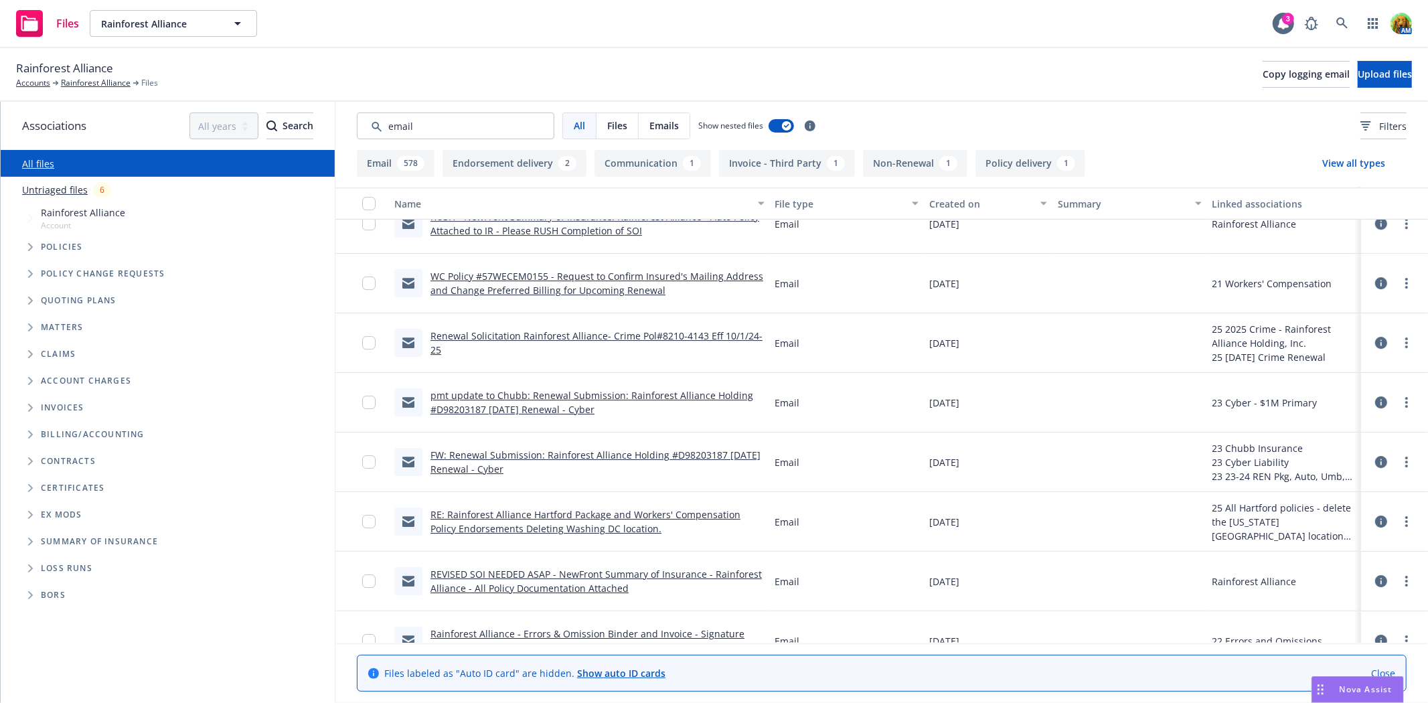
click at [539, 518] on link "RE: Rainforest Alliance Hartford Package and Workers' Compensation Policy Endor…" at bounding box center [586, 521] width 310 height 27
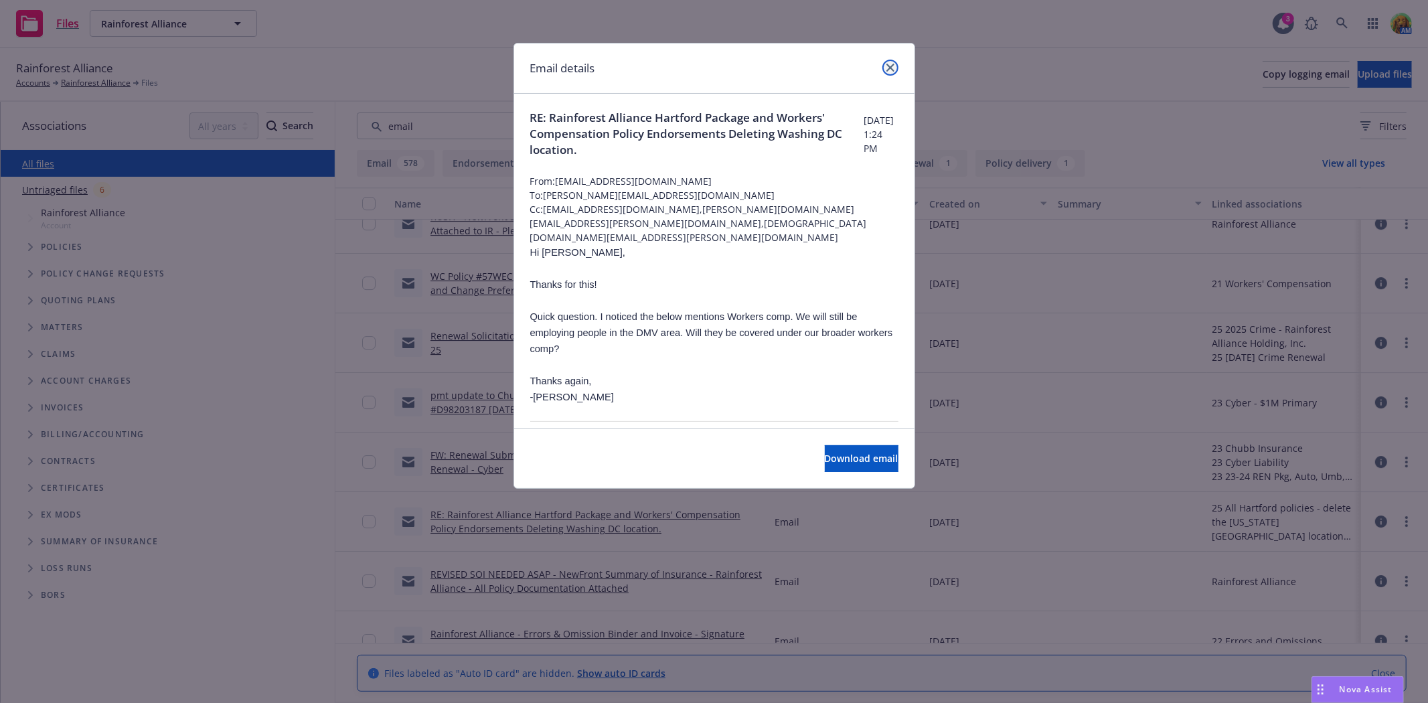
click at [887, 69] on icon "close" at bounding box center [891, 68] width 8 height 8
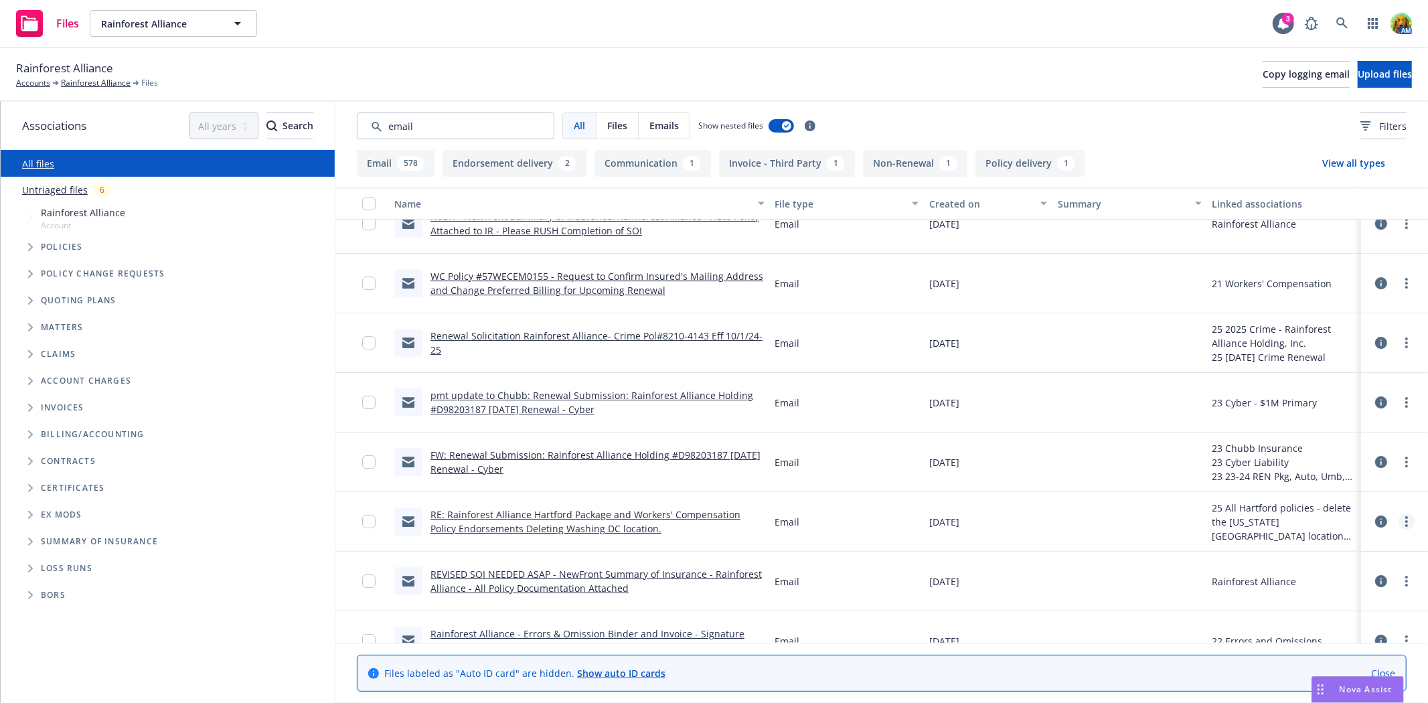
click at [1406, 520] on icon "more" at bounding box center [1407, 521] width 3 height 11
click at [1330, 599] on link "Edit" at bounding box center [1336, 602] width 133 height 27
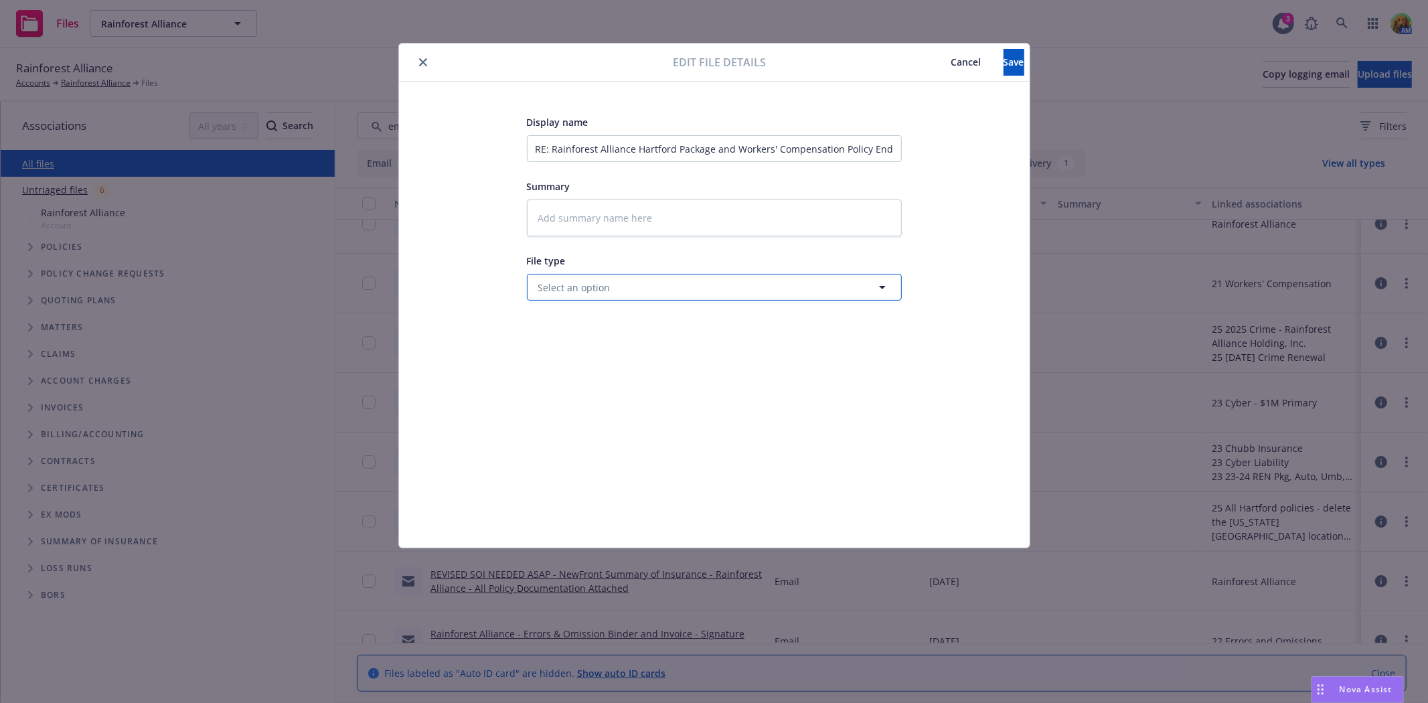
click at [591, 285] on span "Select an option" at bounding box center [574, 288] width 72 height 14
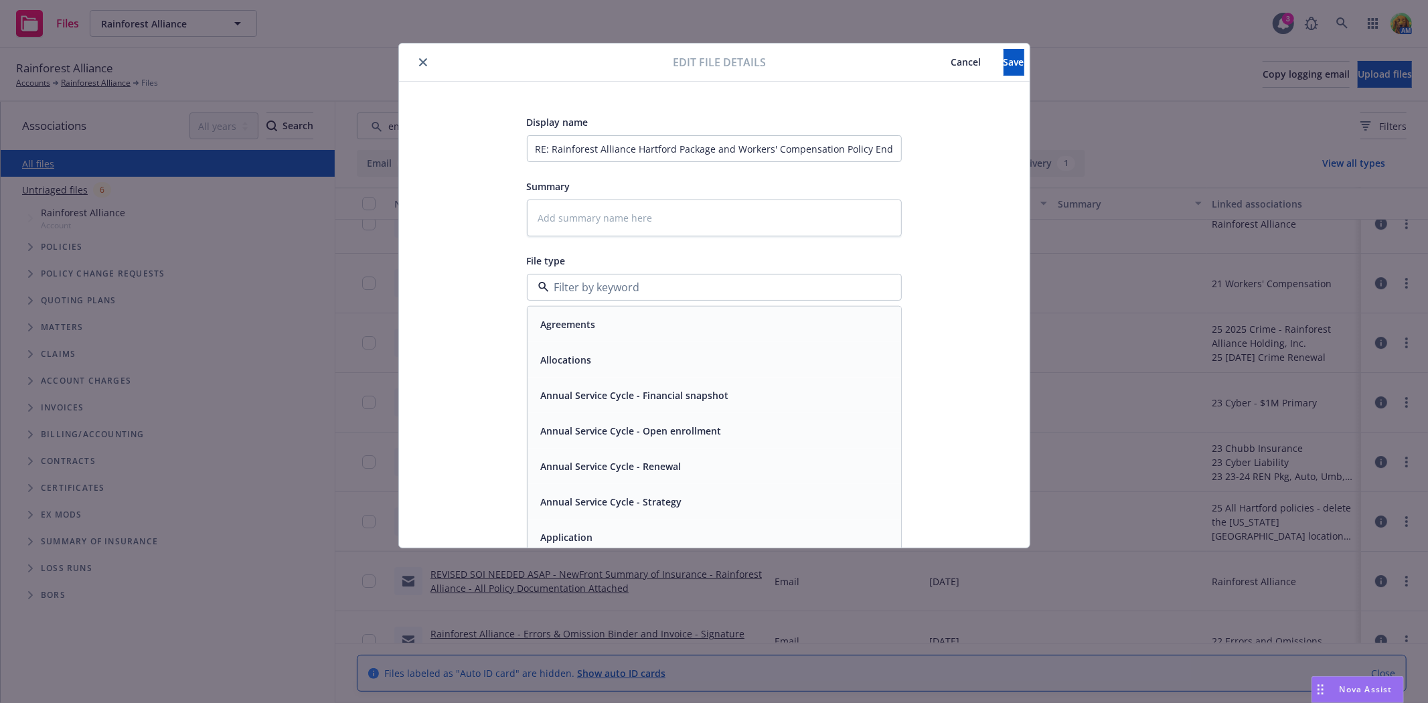
click at [952, 65] on span "Cancel" at bounding box center [967, 62] width 30 height 13
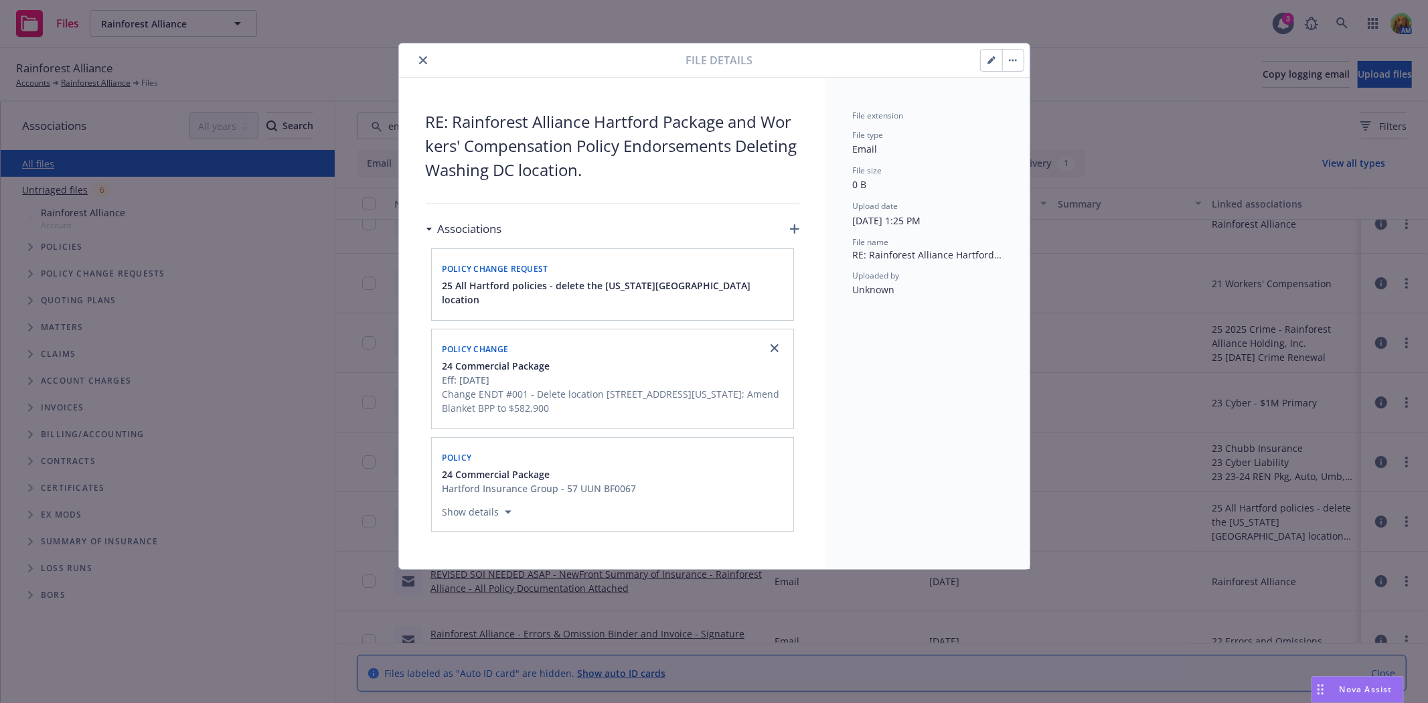
click at [419, 62] on icon "close" at bounding box center [423, 60] width 8 height 8
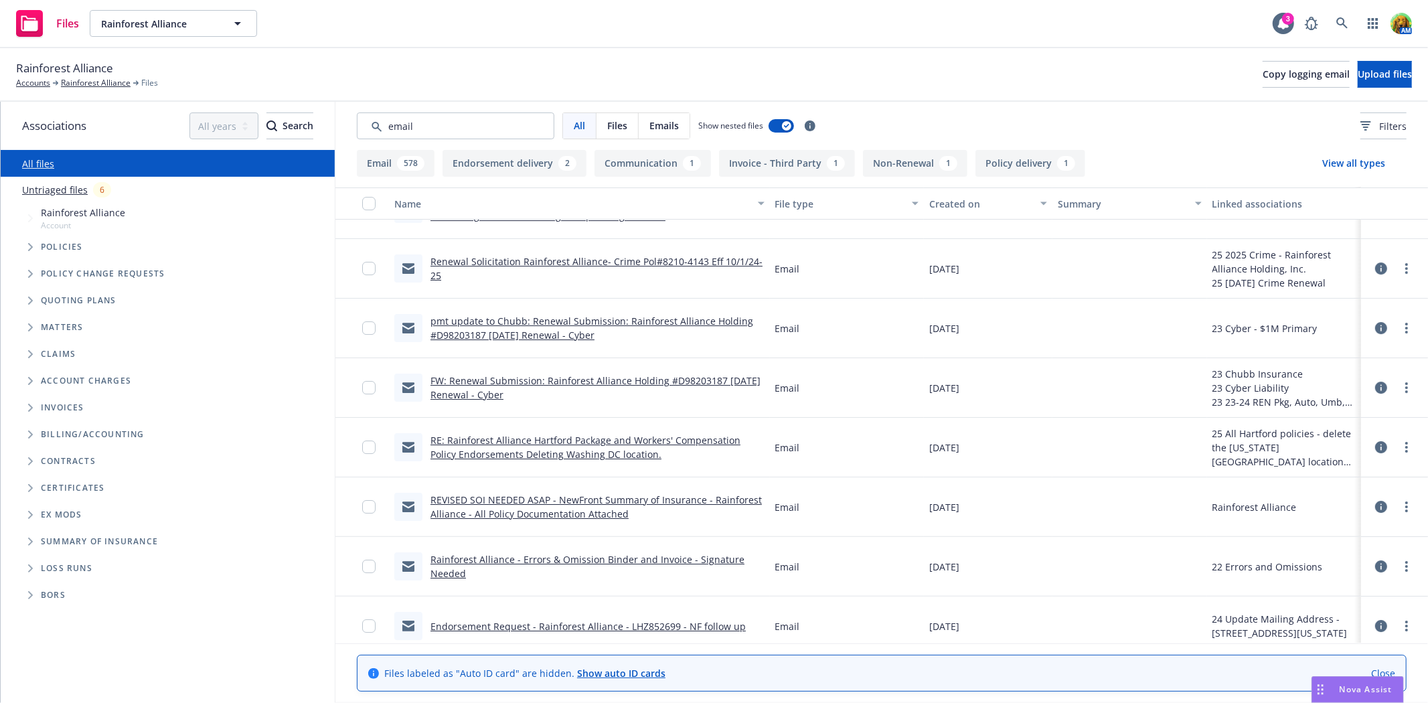
scroll to position [3813, 0]
click at [621, 563] on link "Rainforest Alliance - Errors & Omission Binder and Invoice - Signature Needed" at bounding box center [588, 565] width 314 height 27
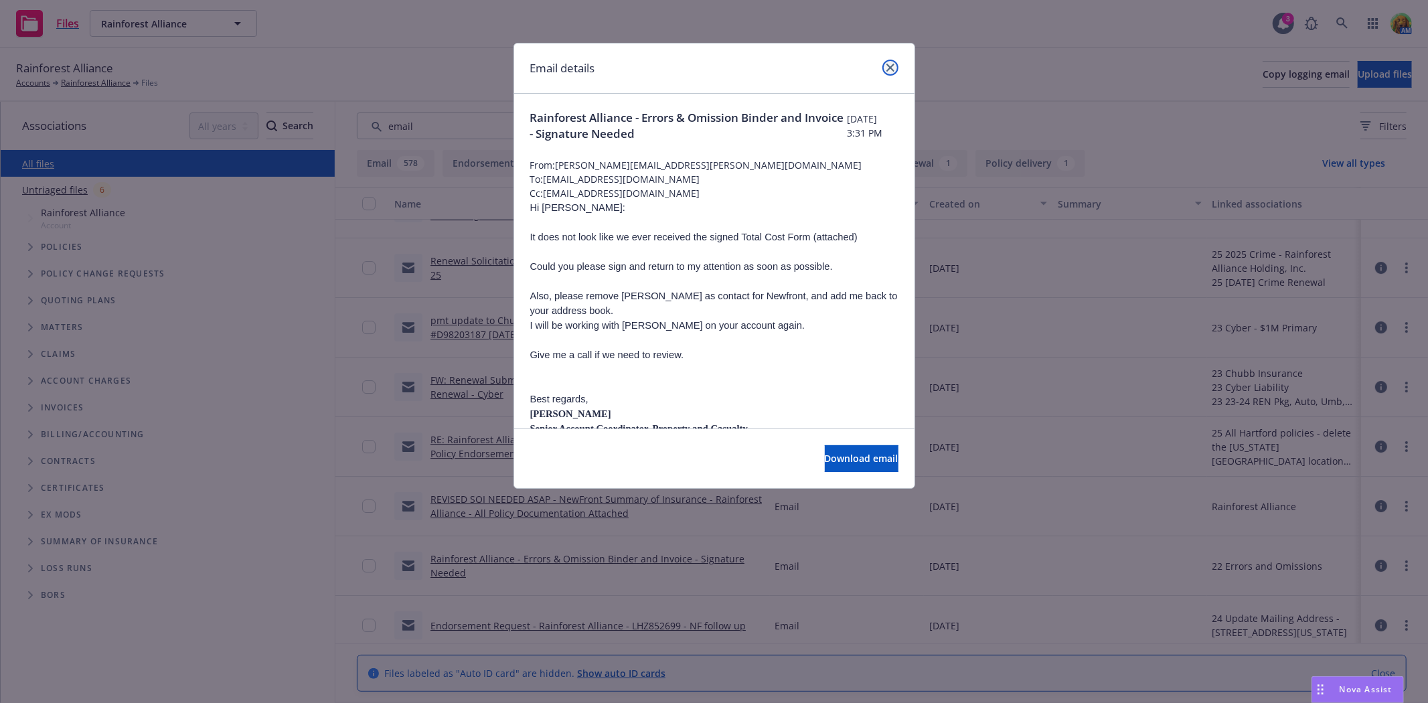
click at [888, 70] on icon "close" at bounding box center [891, 68] width 8 height 8
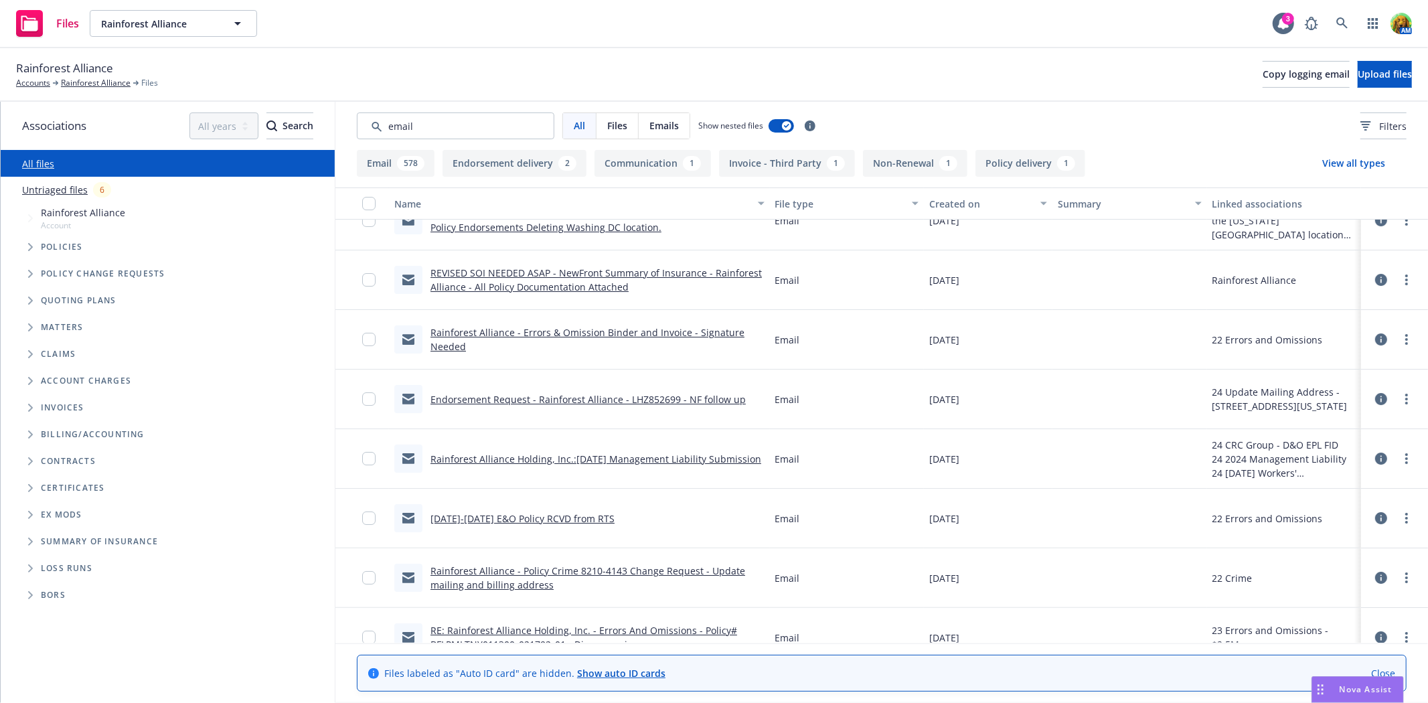
scroll to position [4110, 0]
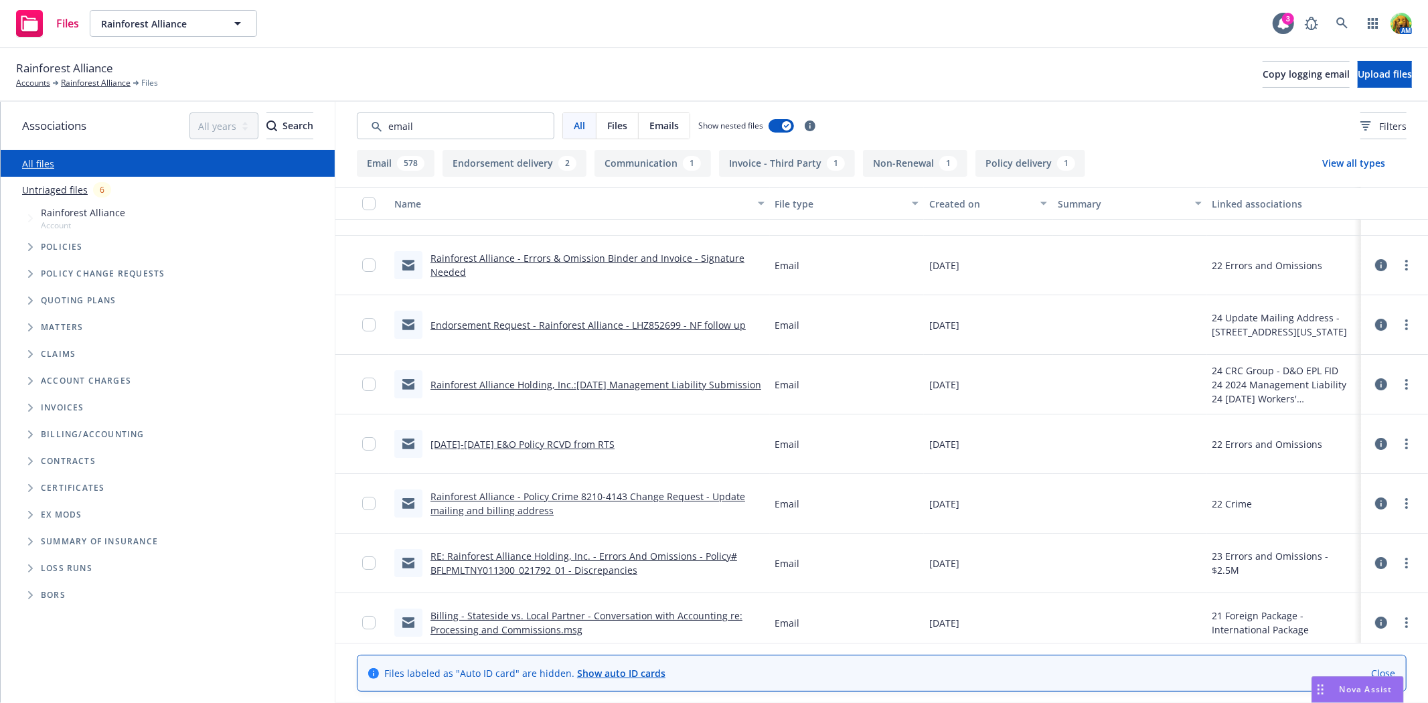
click at [687, 494] on link "Rainforest Alliance - Policy Crime 8210-4143 Change Request - Update mailing an…" at bounding box center [588, 503] width 315 height 27
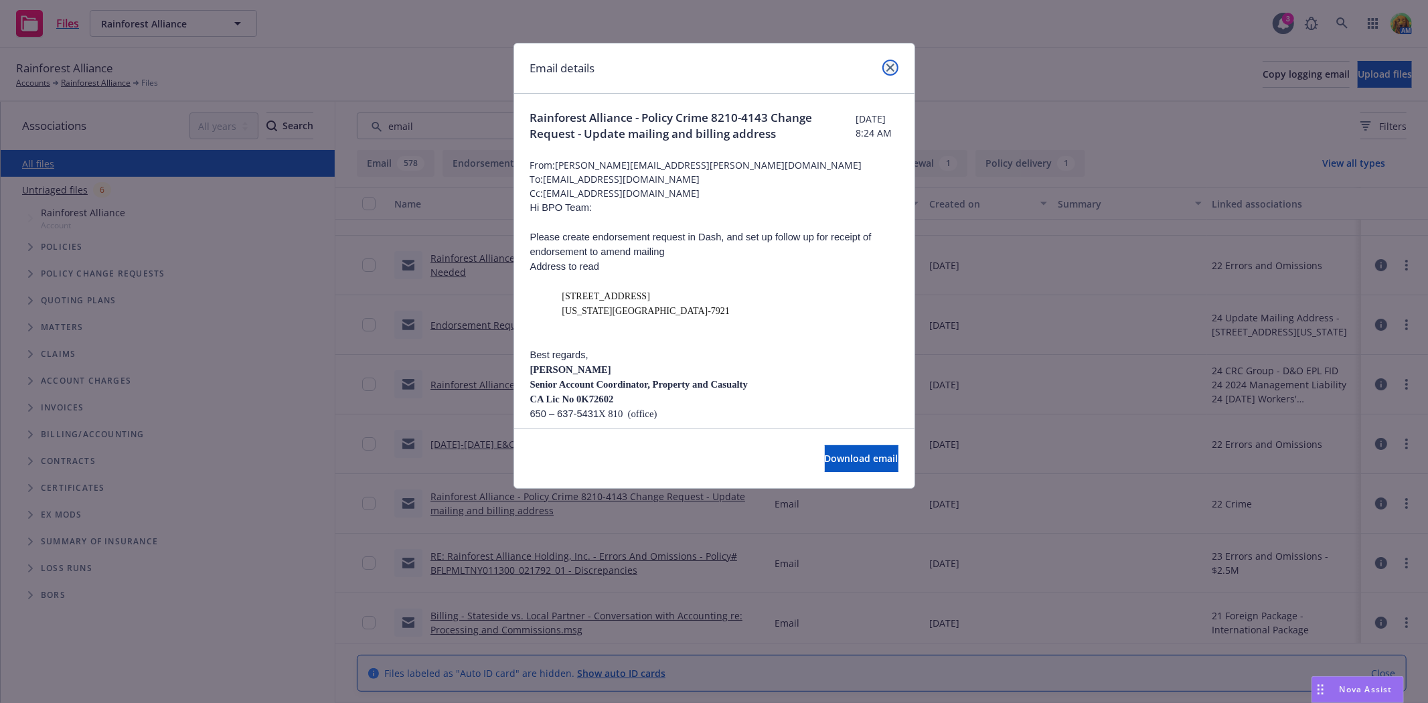
click at [889, 68] on icon "close" at bounding box center [891, 68] width 8 height 8
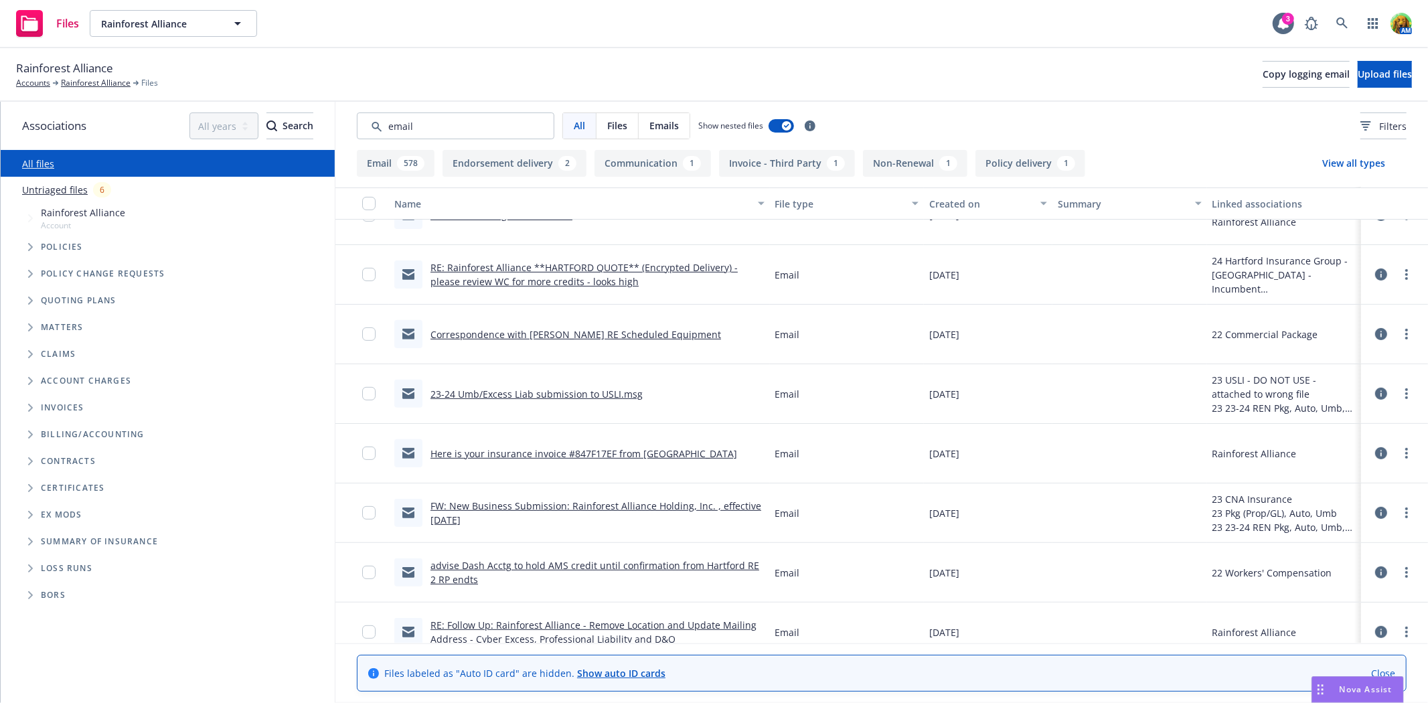
scroll to position [4706, 0]
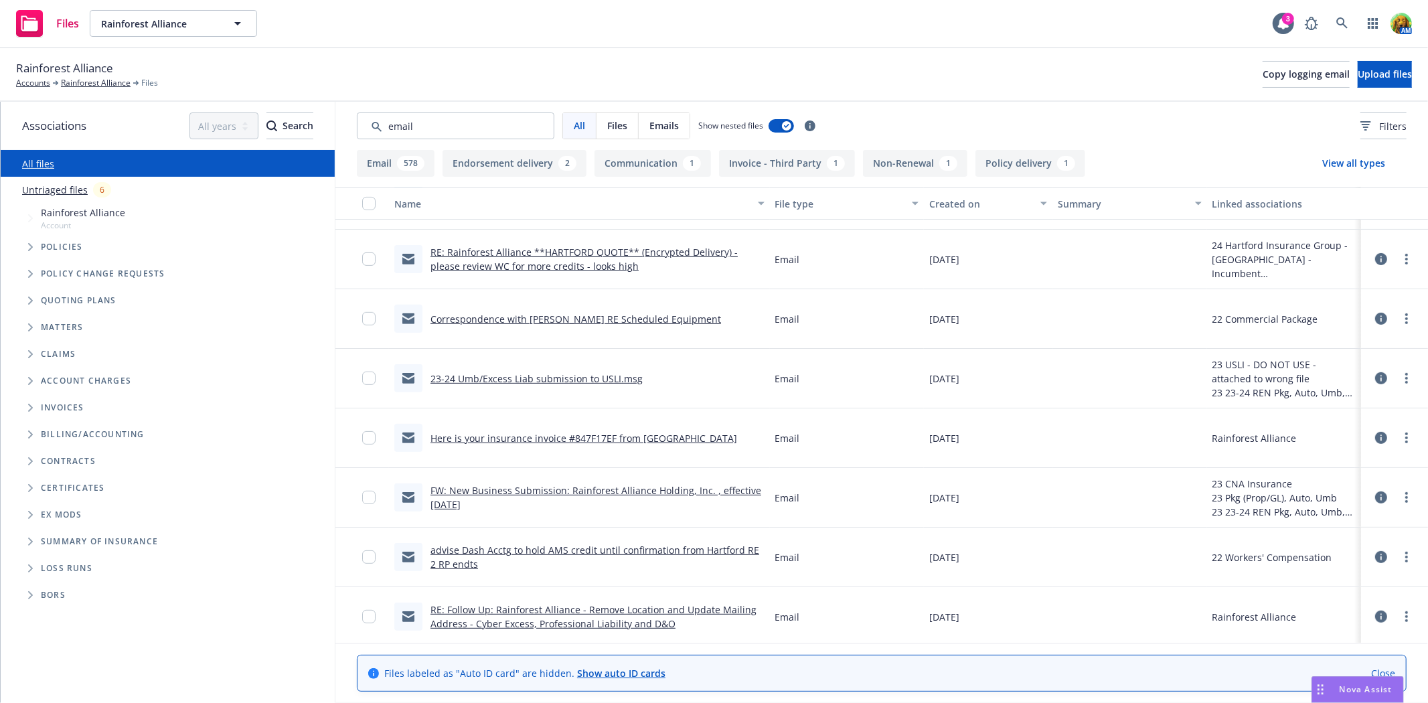
click at [532, 434] on link "Here is your insurance invoice #847F17EF from Newfront" at bounding box center [584, 438] width 307 height 13
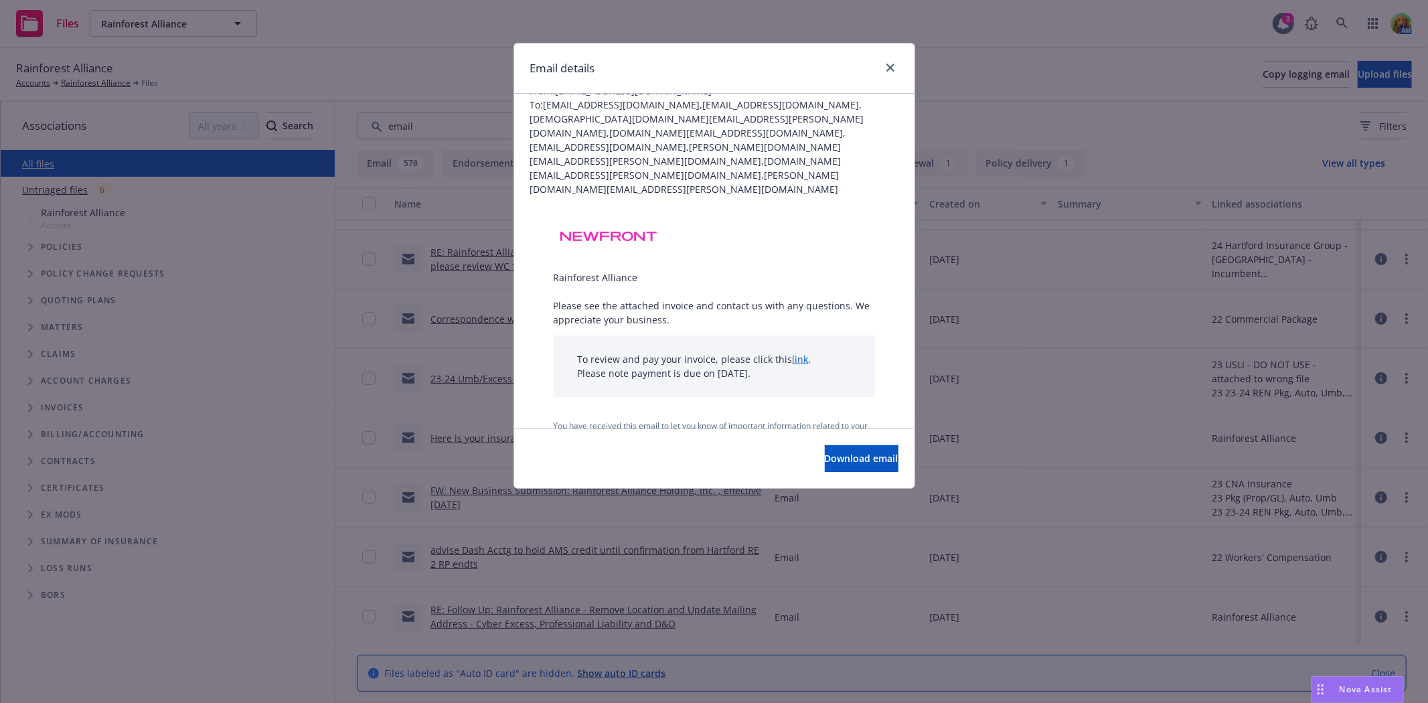
scroll to position [110, 0]
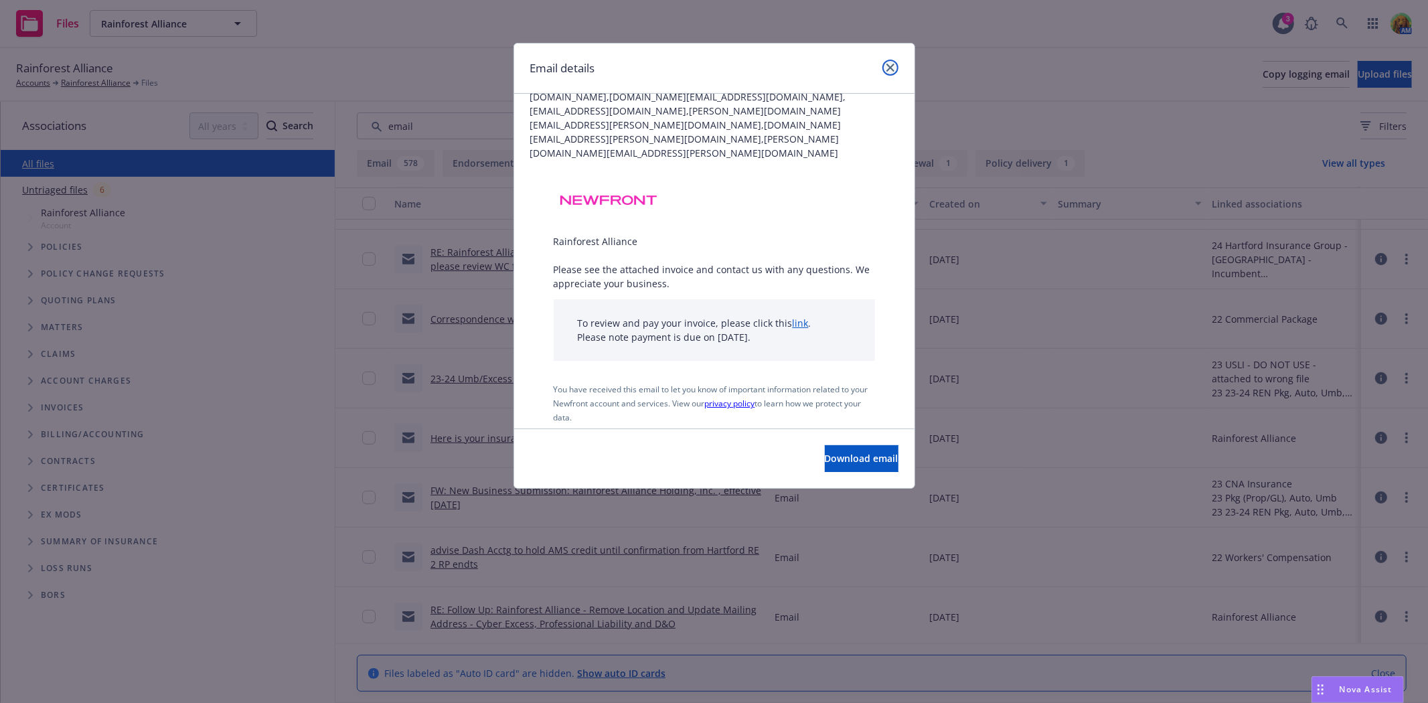
click at [887, 64] on icon "close" at bounding box center [891, 68] width 8 height 8
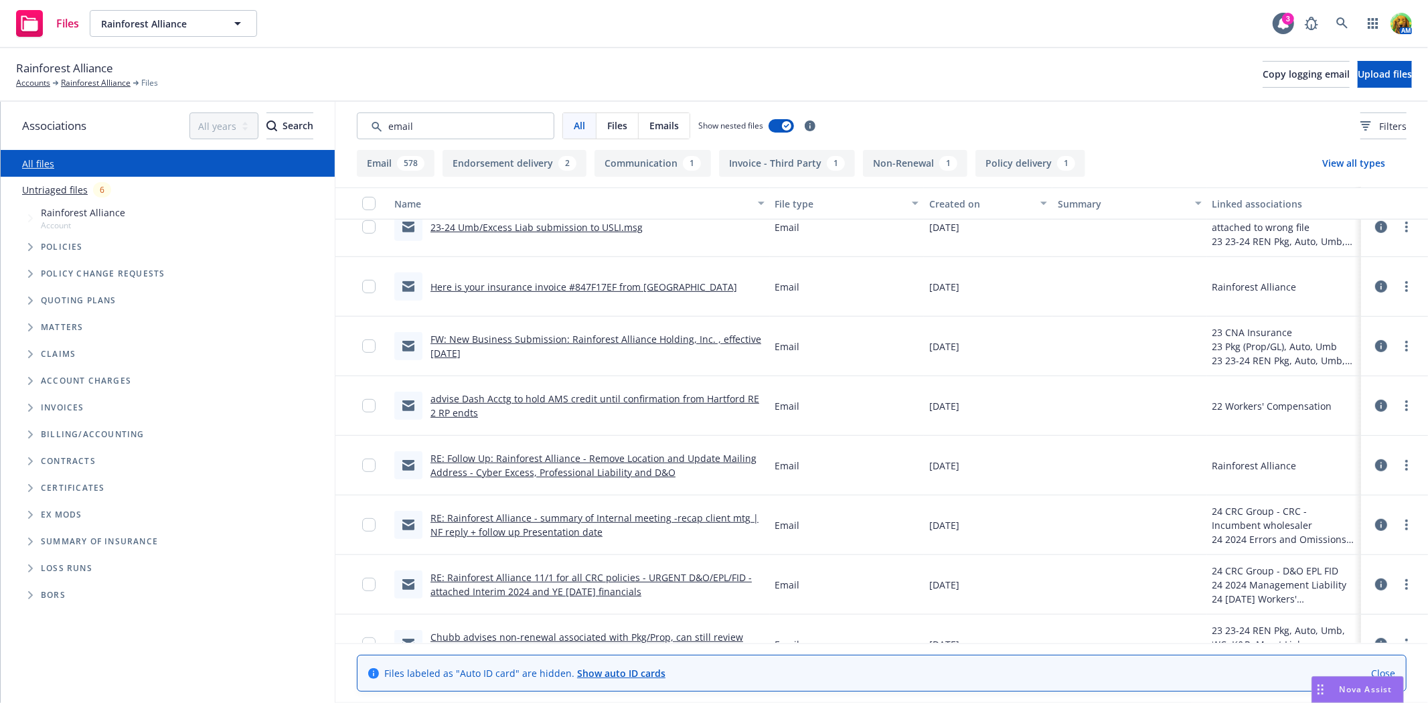
scroll to position [4557, 0]
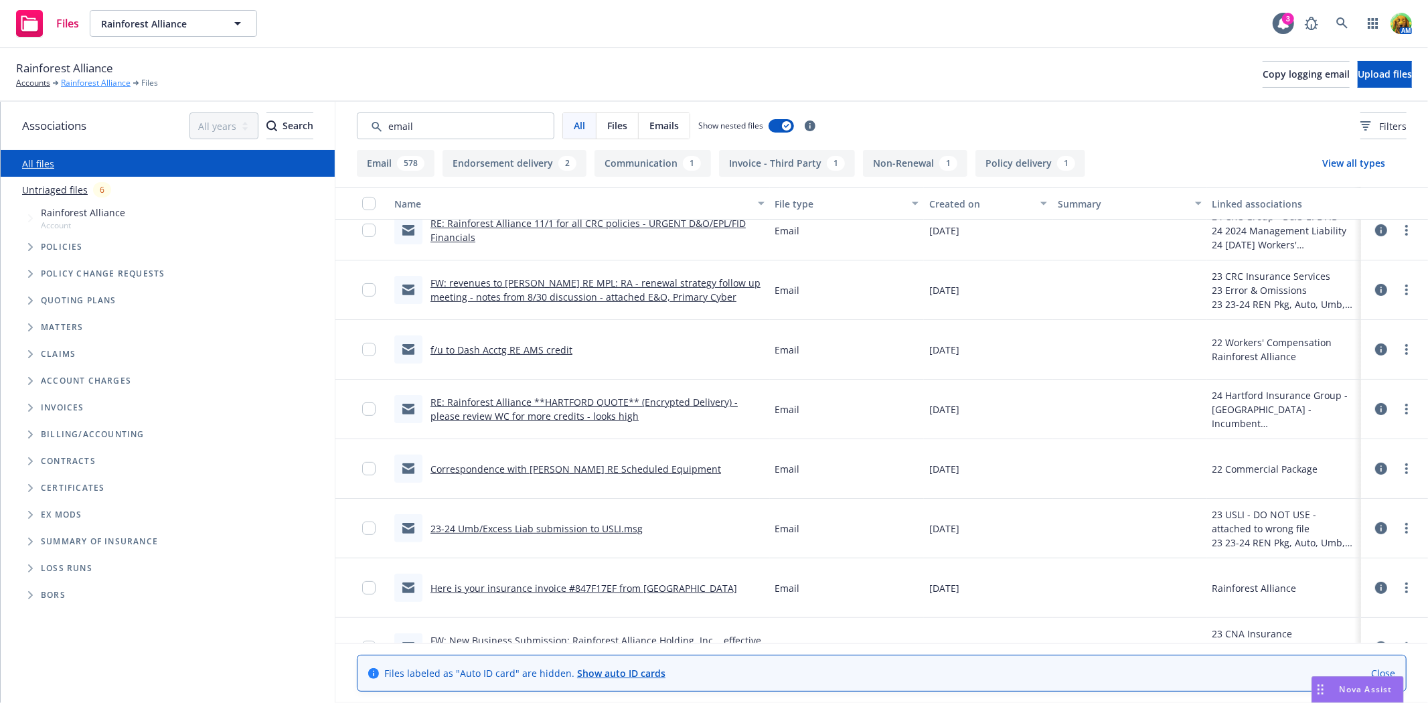
click at [104, 84] on link "Rainforest Alliance" at bounding box center [96, 83] width 70 height 12
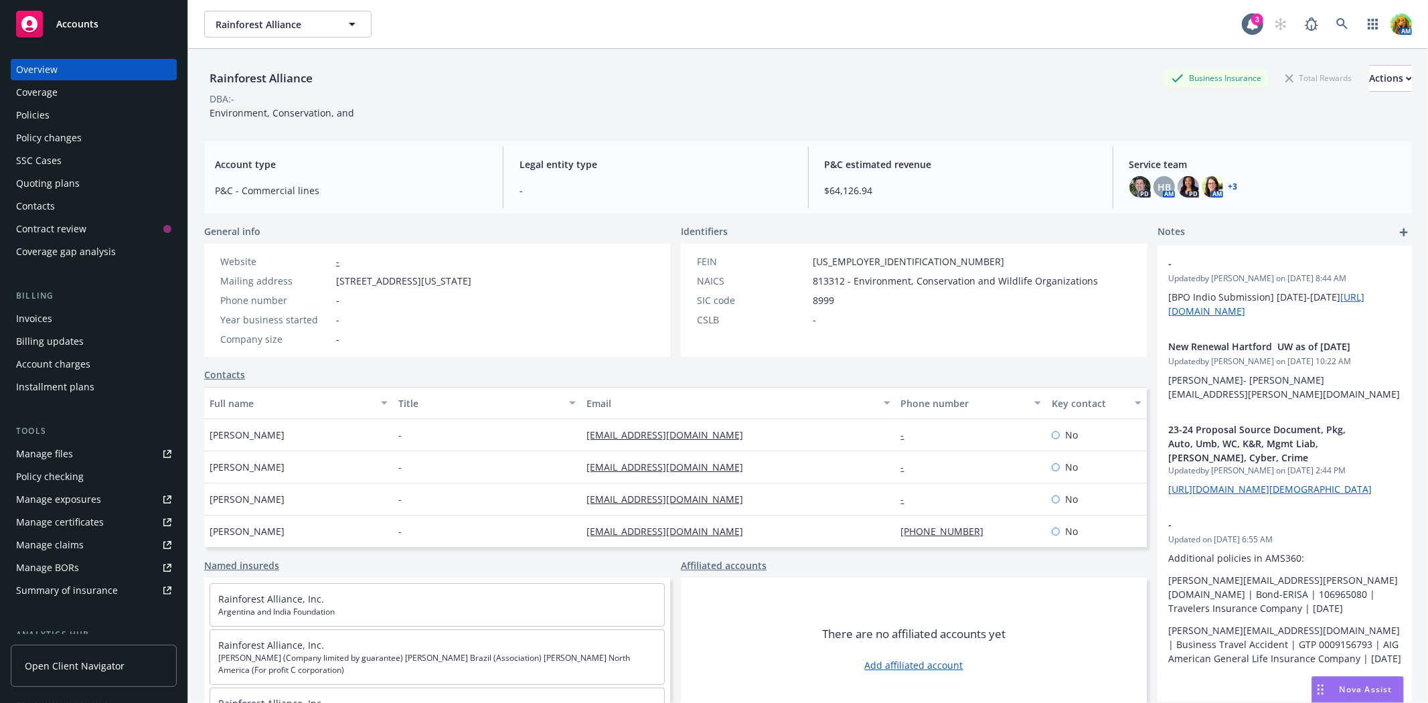
scroll to position [49, 0]
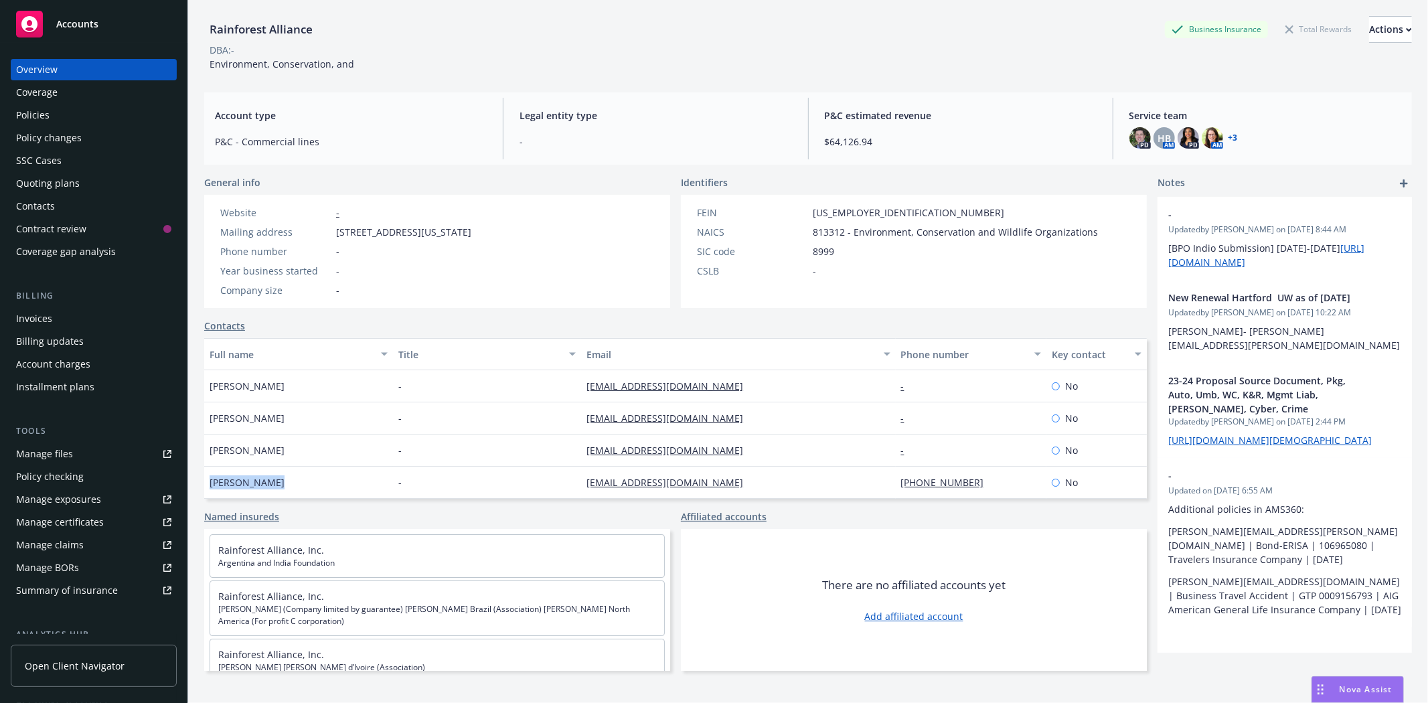
drag, startPoint x: 210, startPoint y: 483, endPoint x: 270, endPoint y: 479, distance: 60.4
click at [270, 479] on div "[PERSON_NAME]" at bounding box center [298, 483] width 189 height 32
copy span "[PERSON_NAME]"
click at [58, 112] on div "Policies" at bounding box center [93, 114] width 155 height 21
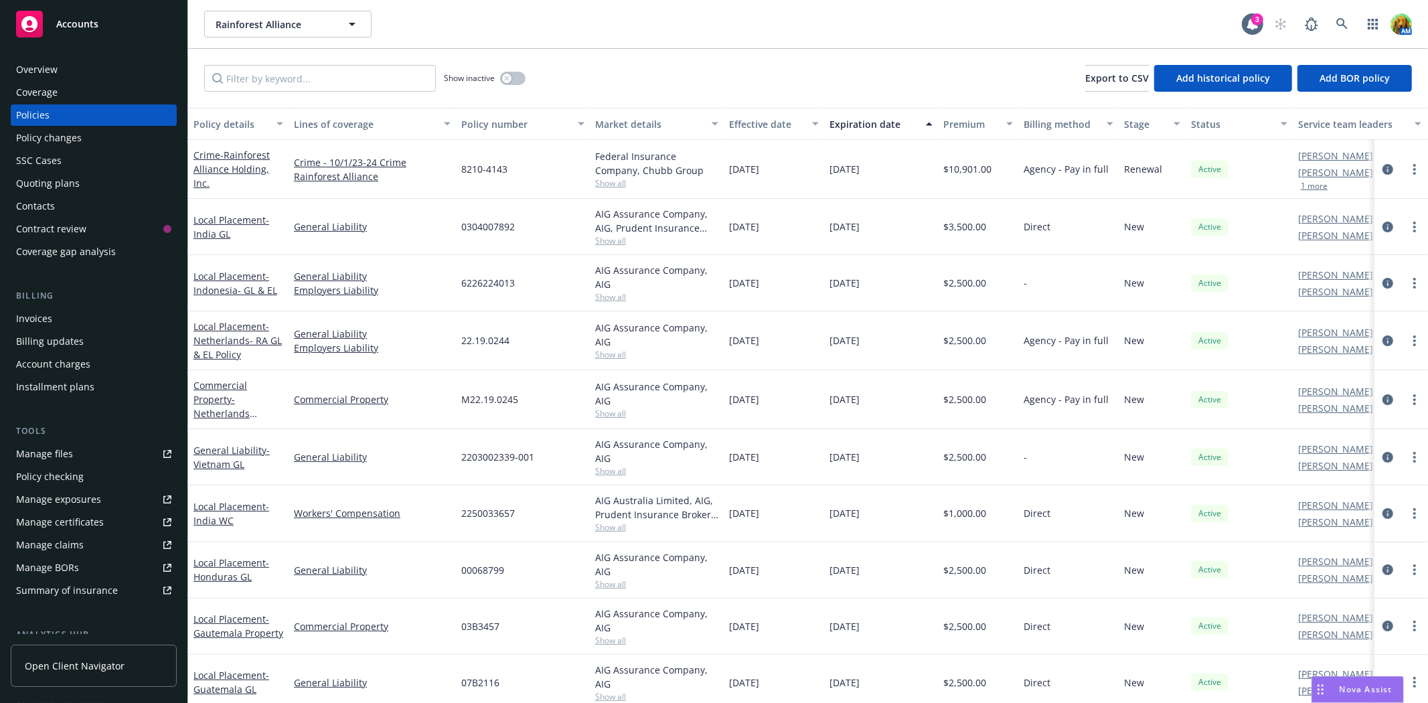
click at [62, 59] on div "Overview" at bounding box center [93, 69] width 155 height 21
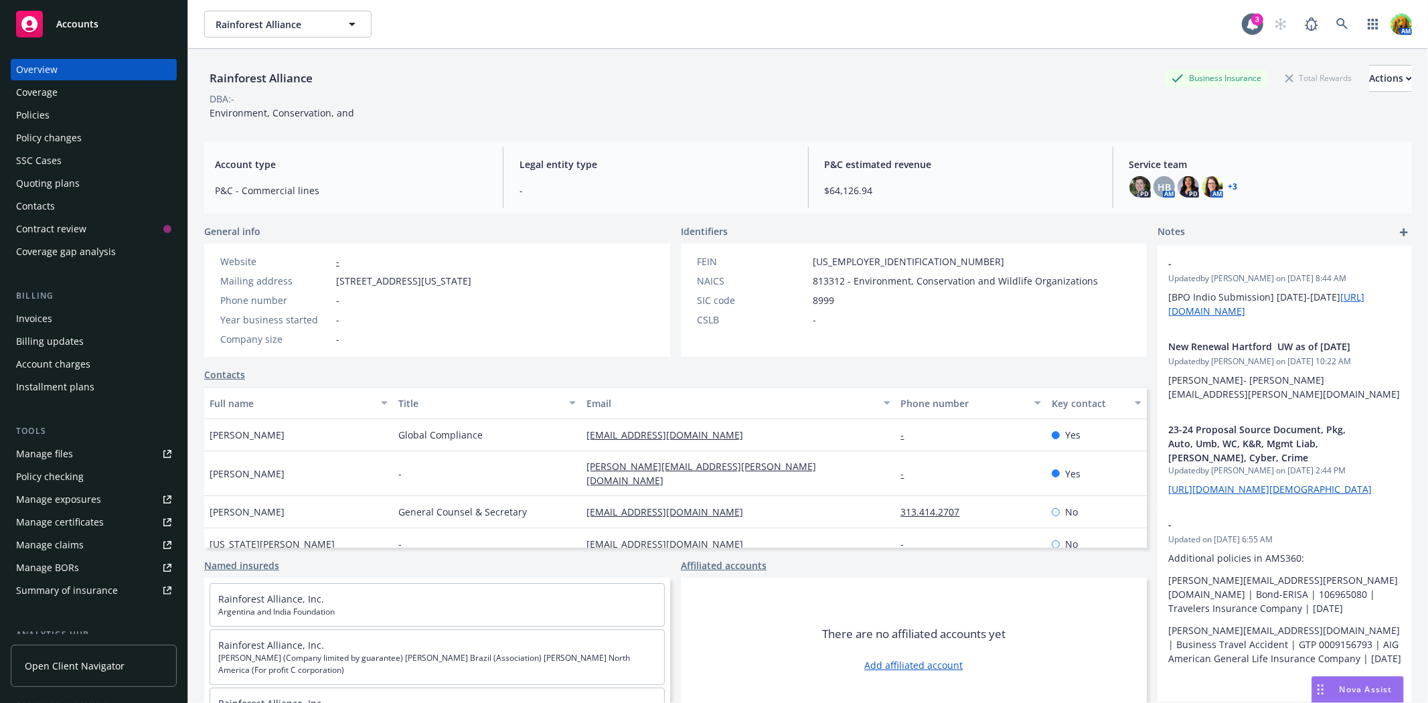
click at [221, 368] on link "Contacts" at bounding box center [224, 375] width 41 height 14
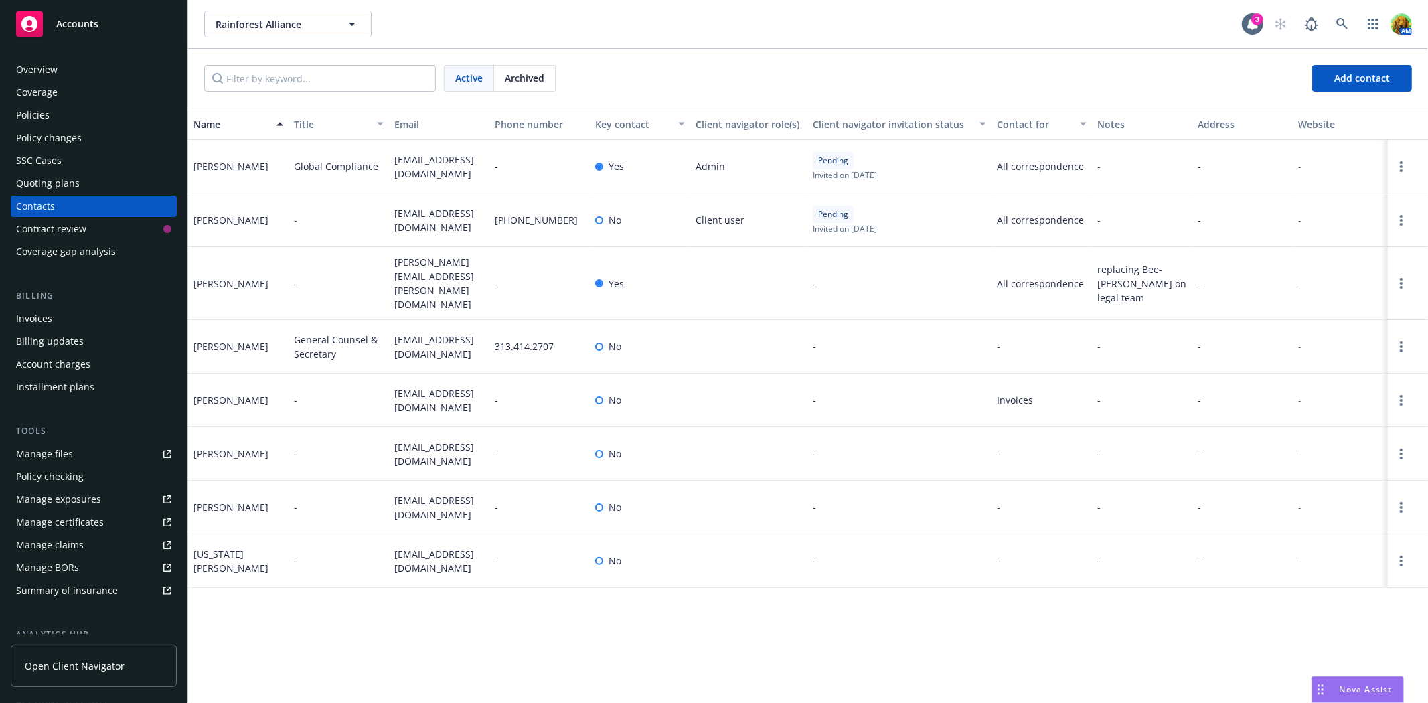
click at [43, 75] on div "Overview" at bounding box center [37, 69] width 42 height 21
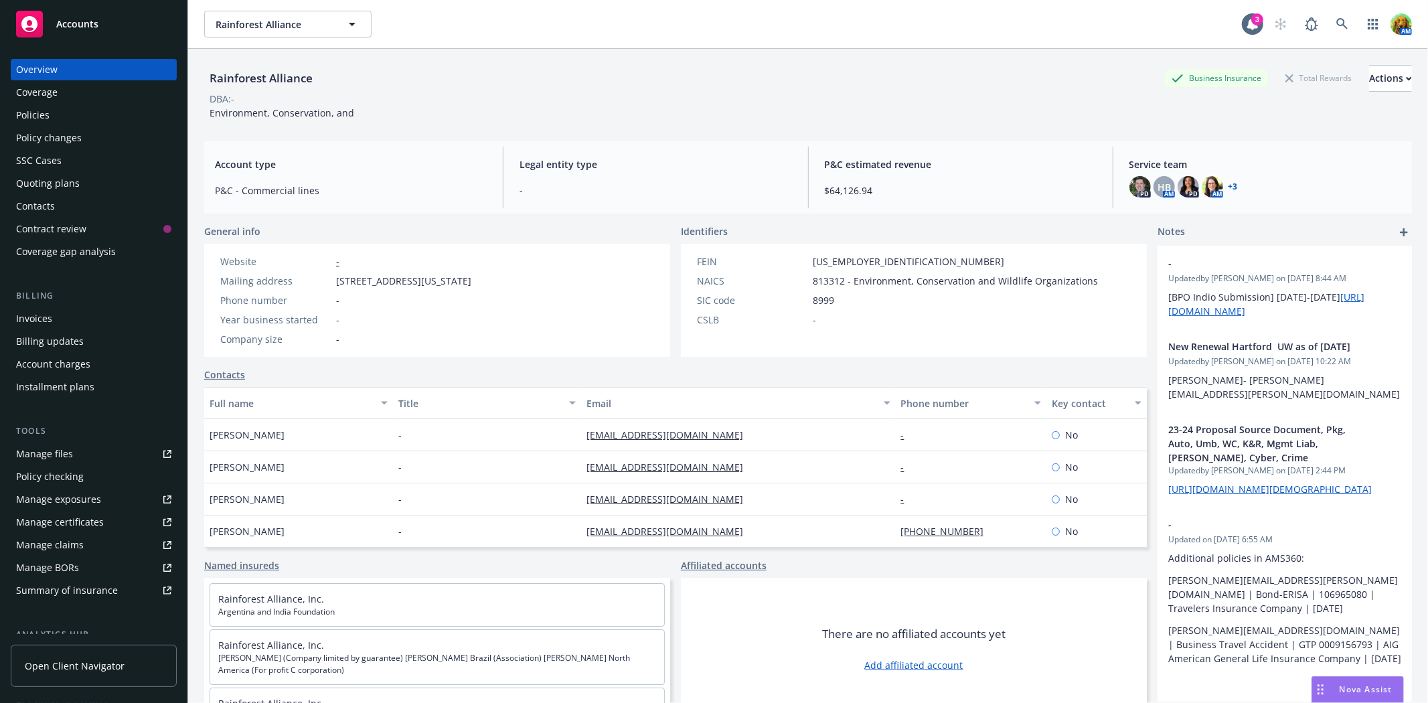
scroll to position [49, 0]
